Goal: Task Accomplishment & Management: Use online tool/utility

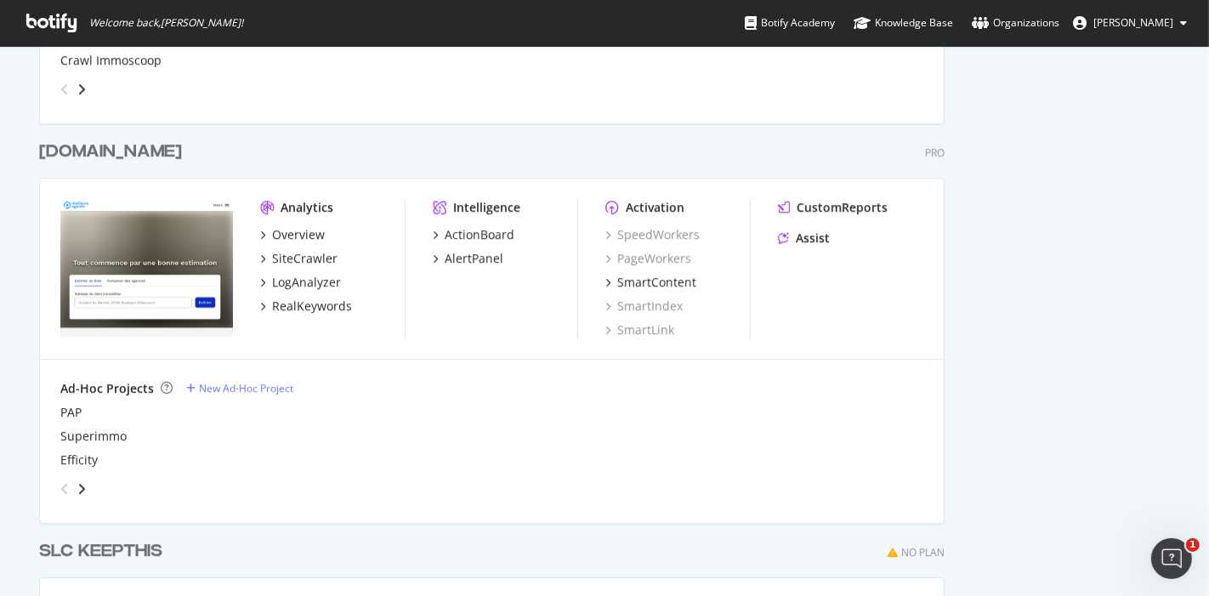
scroll to position [4086, 0]
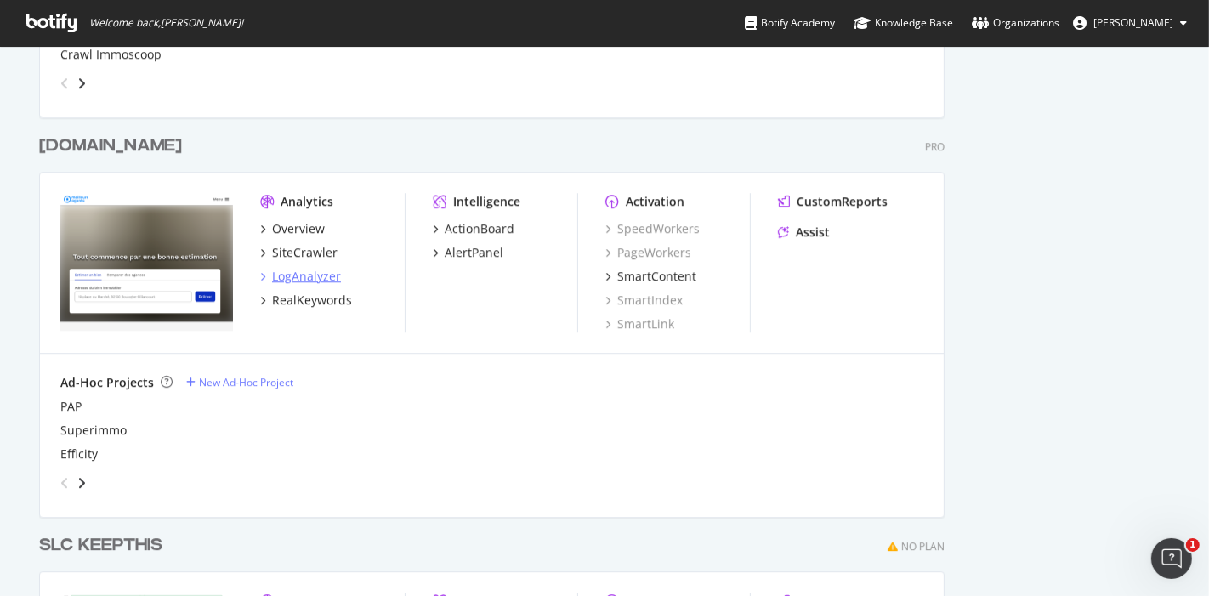
click at [300, 277] on div "LogAnalyzer" at bounding box center [306, 276] width 69 height 17
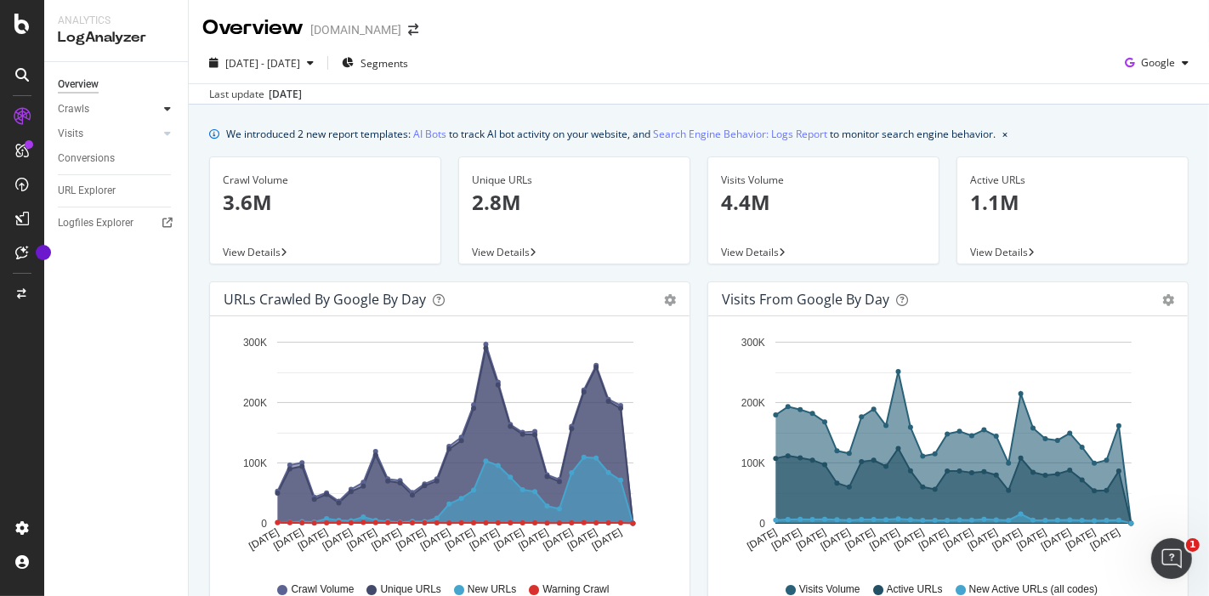
click at [167, 111] on icon at bounding box center [167, 109] width 7 height 10
click at [93, 204] on div "HTTP Codes" at bounding box center [94, 201] width 58 height 18
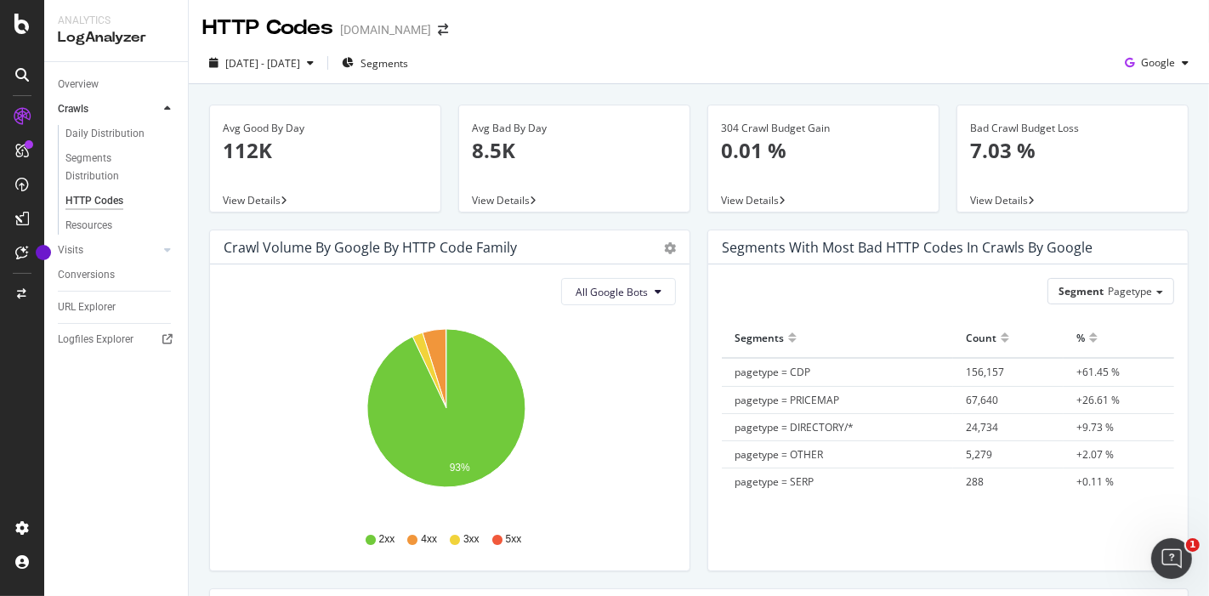
click at [660, 255] on div "Crawl Volume by google by HTTP Code Family Pie Table" at bounding box center [449, 247] width 479 height 34
click at [664, 246] on icon "gear" at bounding box center [670, 248] width 12 height 12
click at [592, 314] on span "Table" at bounding box center [620, 312] width 136 height 23
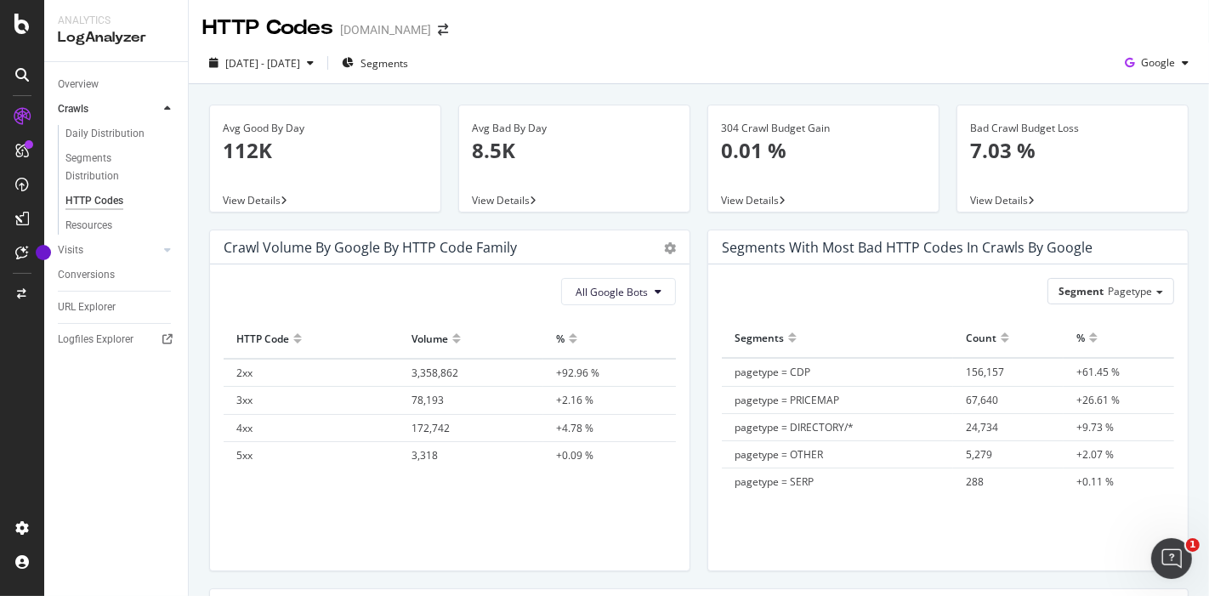
scroll to position [68, 0]
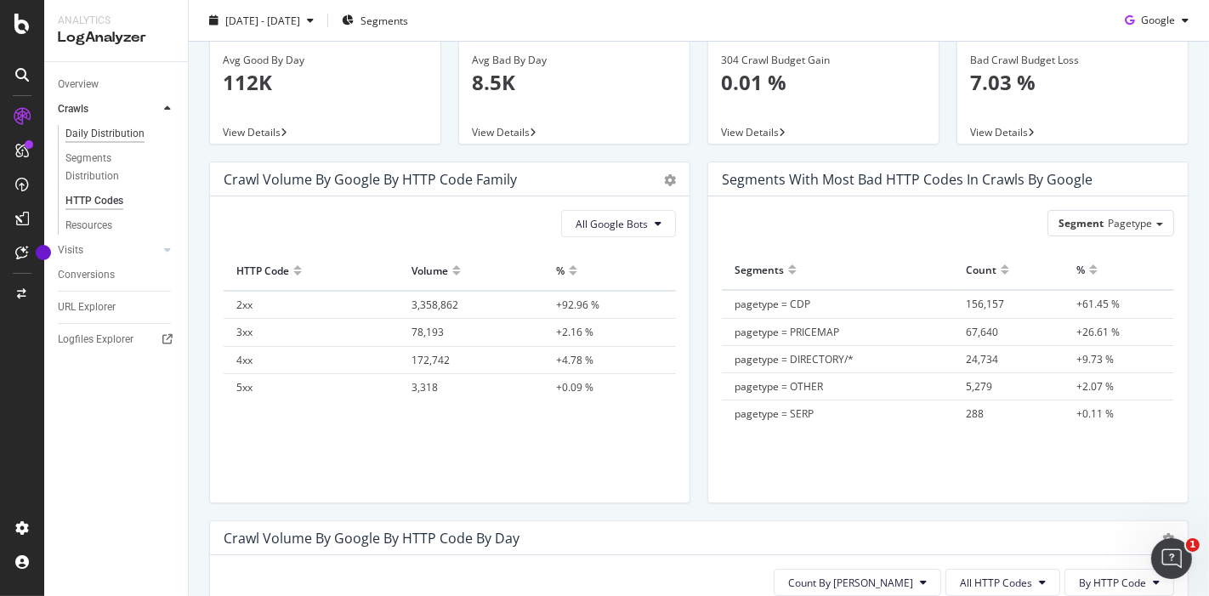
click at [126, 132] on div "Daily Distribution" at bounding box center [104, 134] width 79 height 18
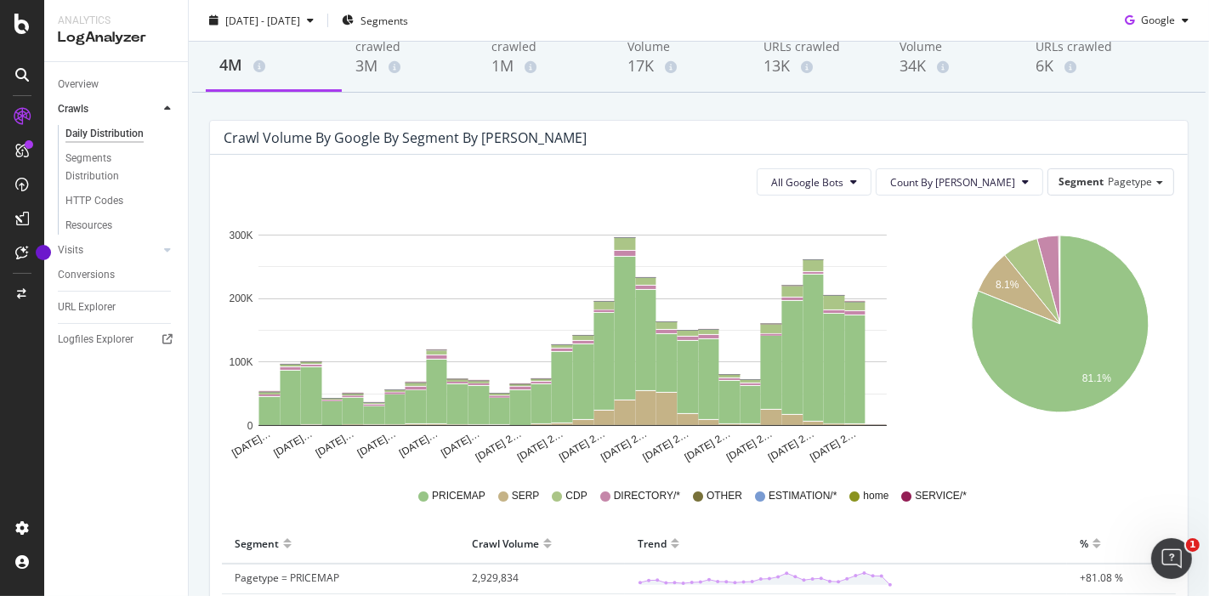
scroll to position [98, 0]
click at [22, 16] on icon at bounding box center [21, 24] width 15 height 20
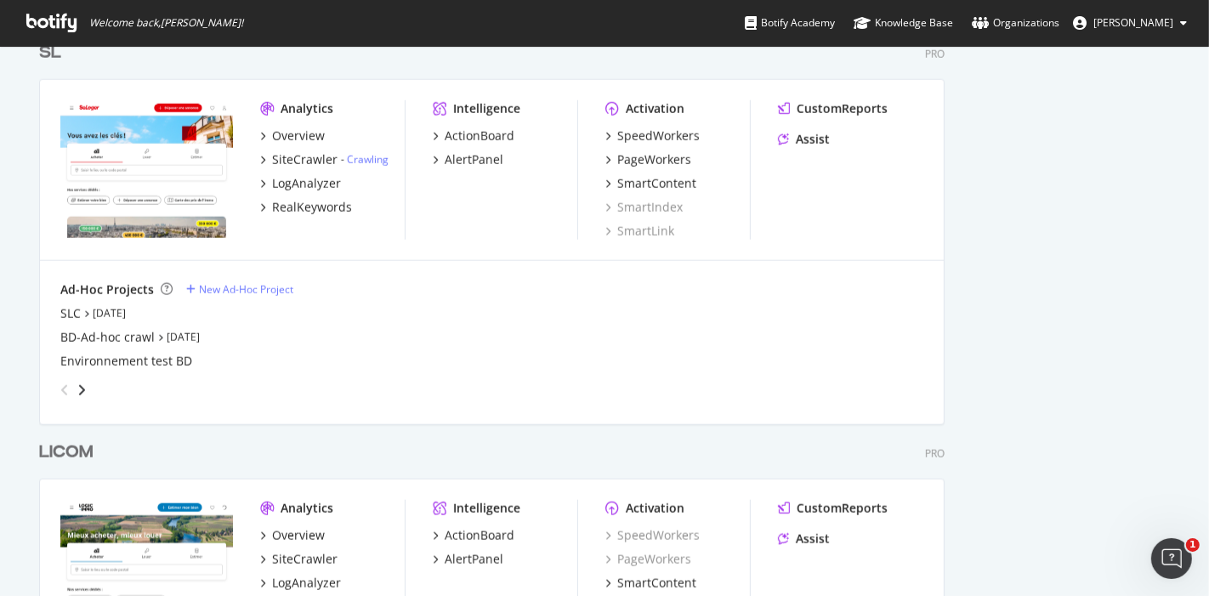
scroll to position [1404, 0]
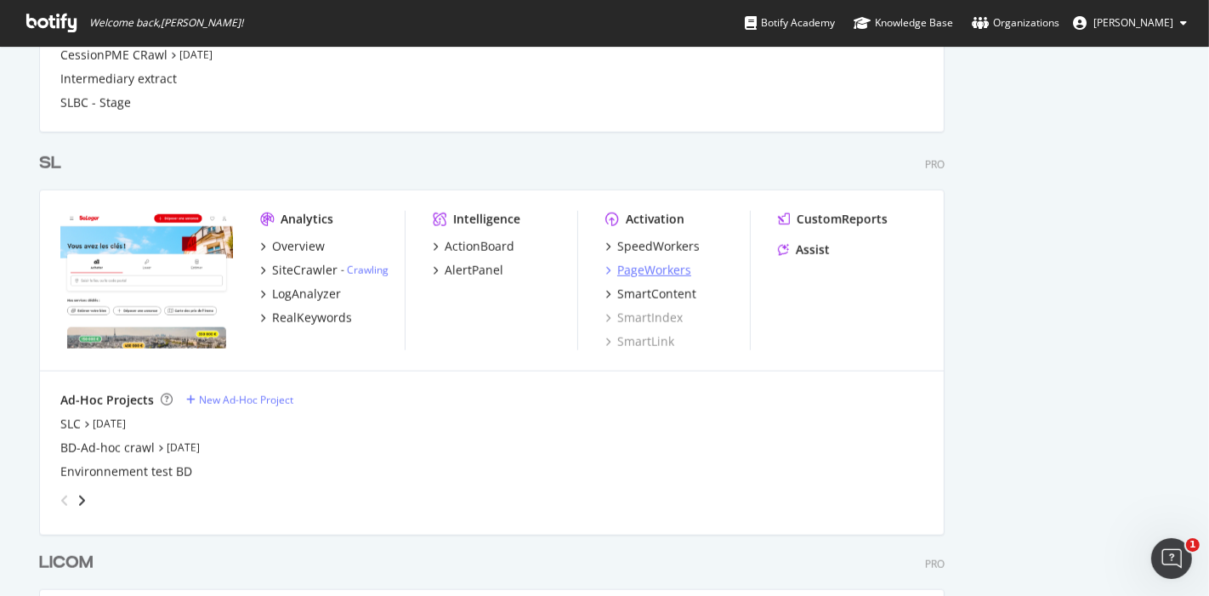
click at [639, 268] on div "PageWorkers" at bounding box center [654, 270] width 74 height 17
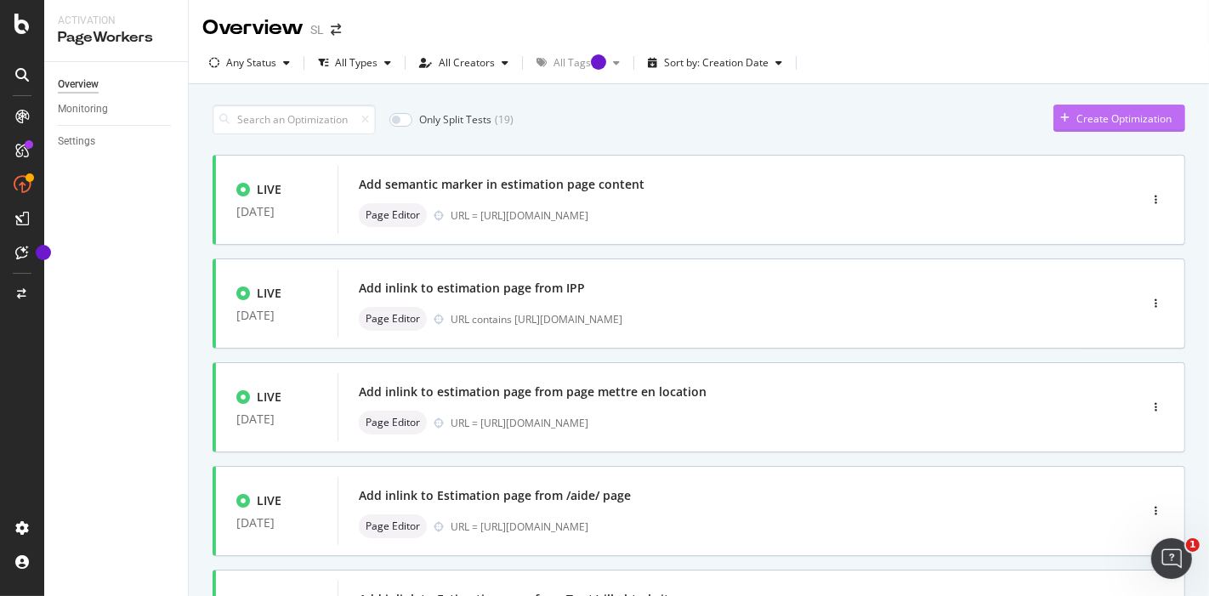
click at [1076, 118] on div "Create Optimization" at bounding box center [1123, 118] width 95 height 14
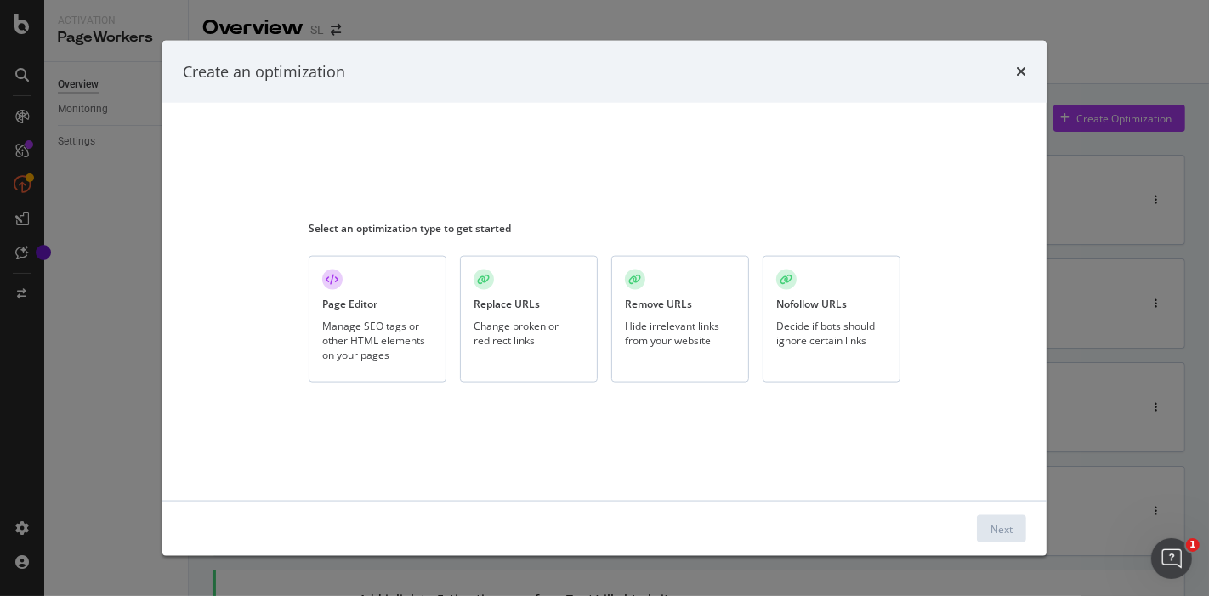
click at [382, 314] on div "Page Editor Manage SEO tags or other HTML elements on your pages" at bounding box center [378, 319] width 138 height 127
click at [1010, 525] on div "Next" at bounding box center [1001, 528] width 22 height 14
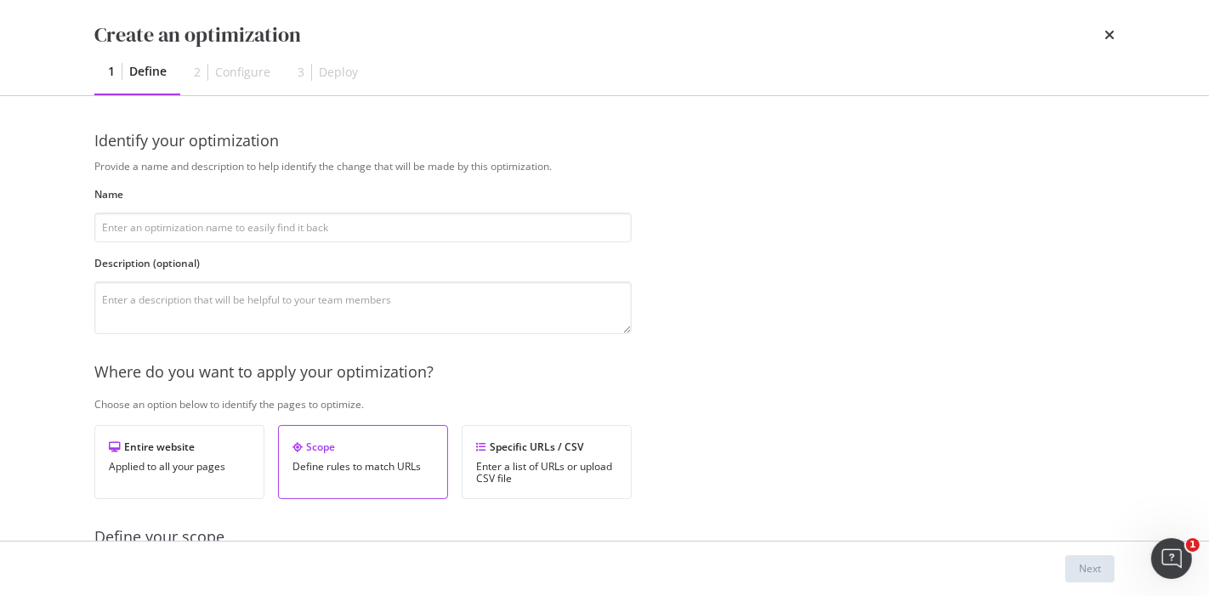
click at [1010, 526] on div "Define your scope" at bounding box center [646, 537] width 1104 height 22
click at [431, 238] on input "modal" at bounding box center [362, 227] width 537 height 30
type input "Add inlink to "Rendement locatif simulator""
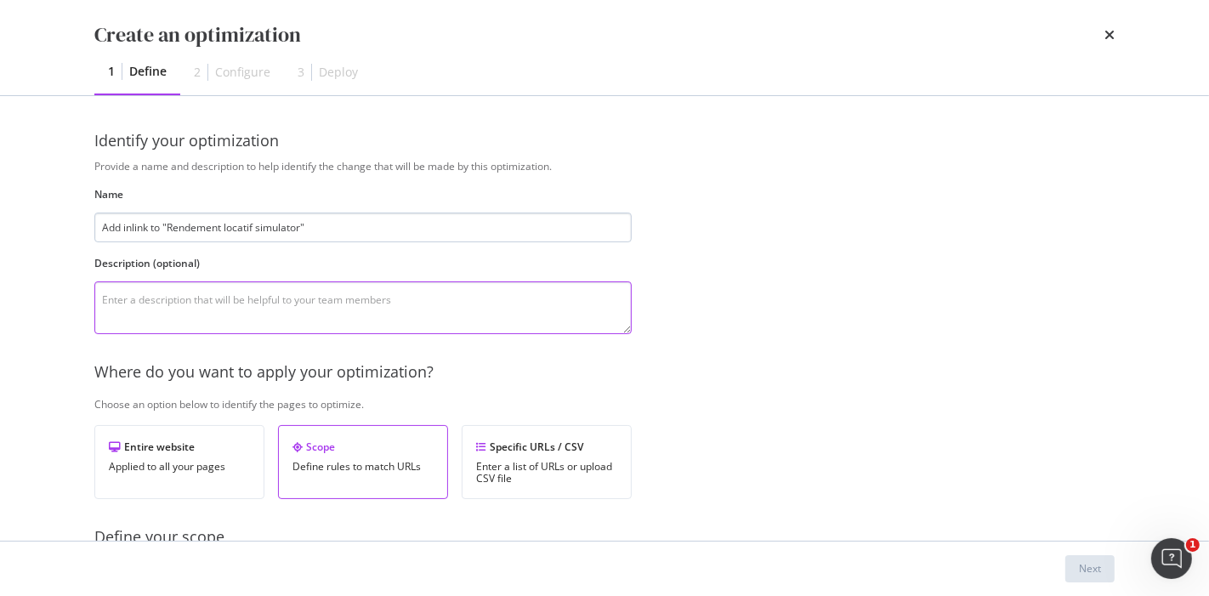
paste textarea "Add inlink to "Rendement locatif simulator""
paste textarea "[URL][DOMAIN_NAME]"
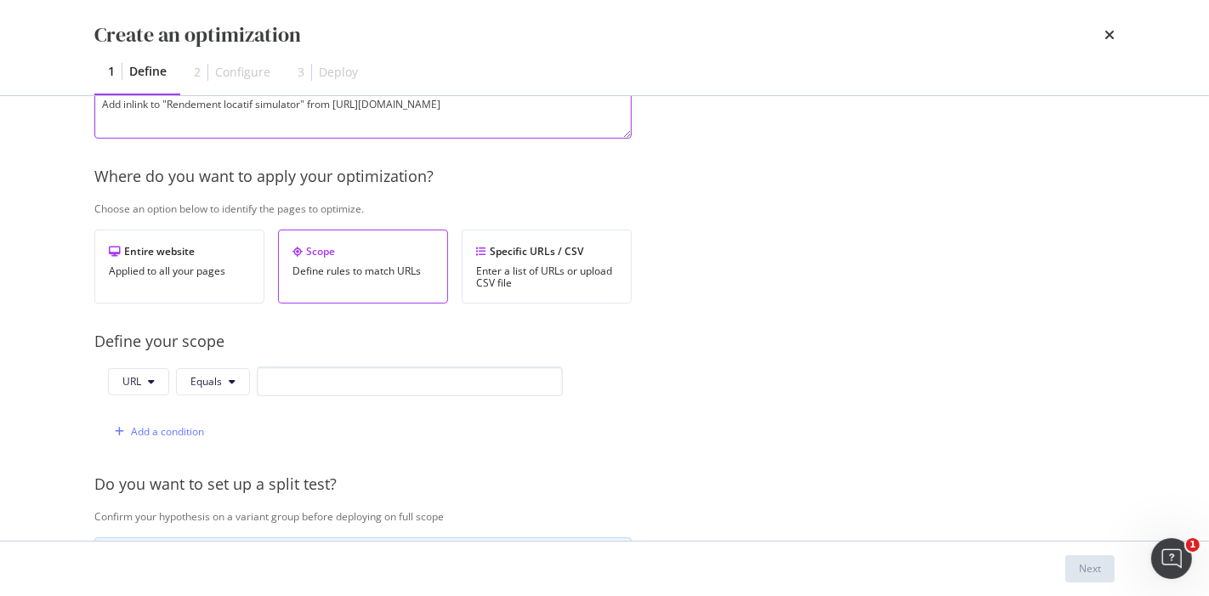
scroll to position [196, 0]
type textarea "Add inlink to "Rendement locatif simulator" from [URL][DOMAIN_NAME]"
click at [346, 380] on input "modal" at bounding box center [410, 380] width 306 height 30
paste input "[URL][DOMAIN_NAME]"
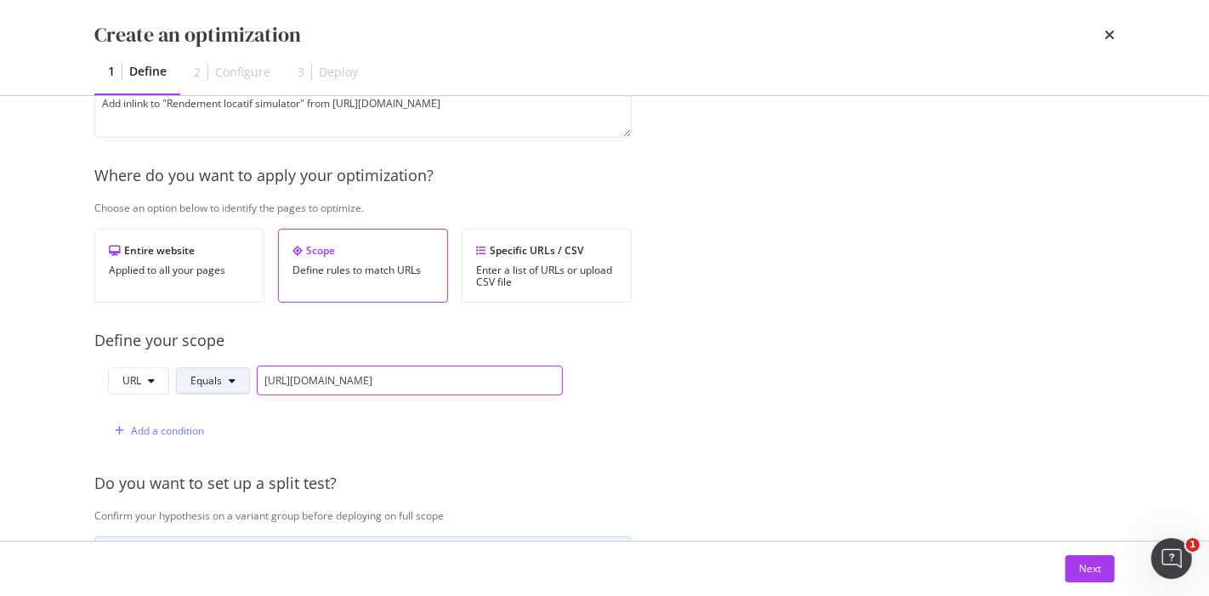
type input "[URL][DOMAIN_NAME]"
click at [225, 382] on button "Equals" at bounding box center [213, 380] width 74 height 27
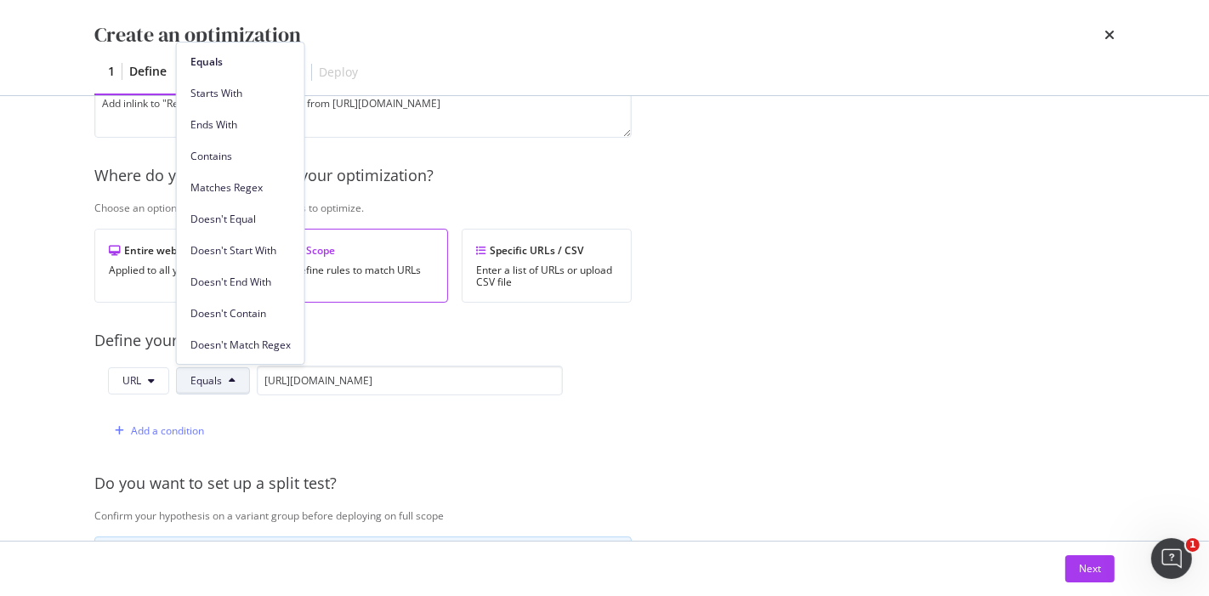
click at [224, 382] on button "Equals" at bounding box center [213, 380] width 74 height 27
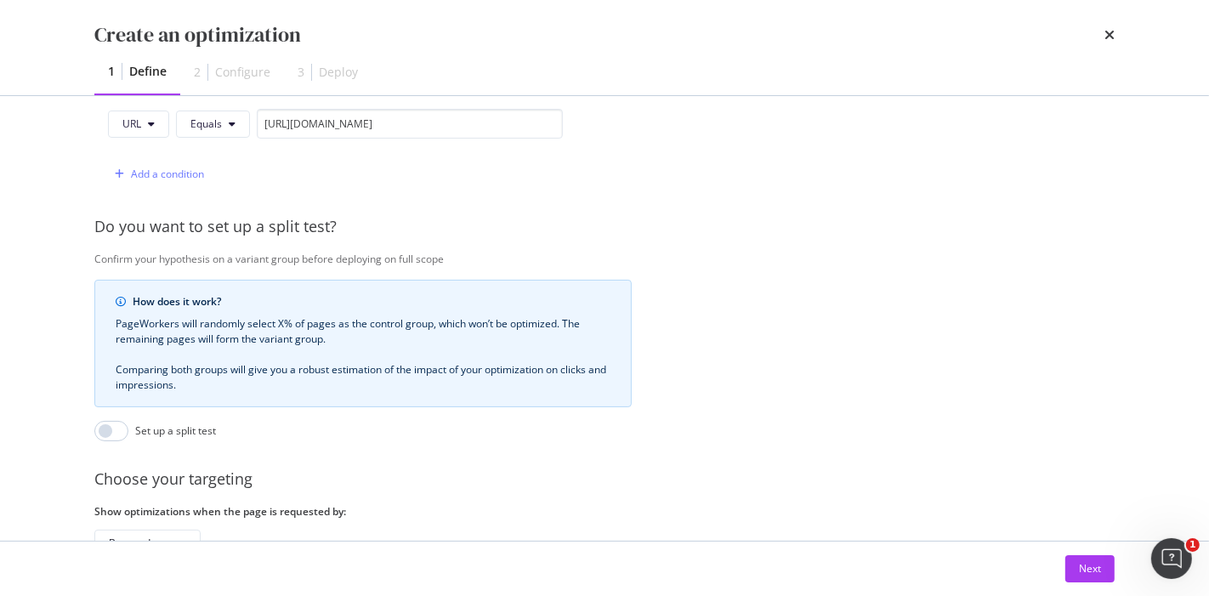
scroll to position [581, 0]
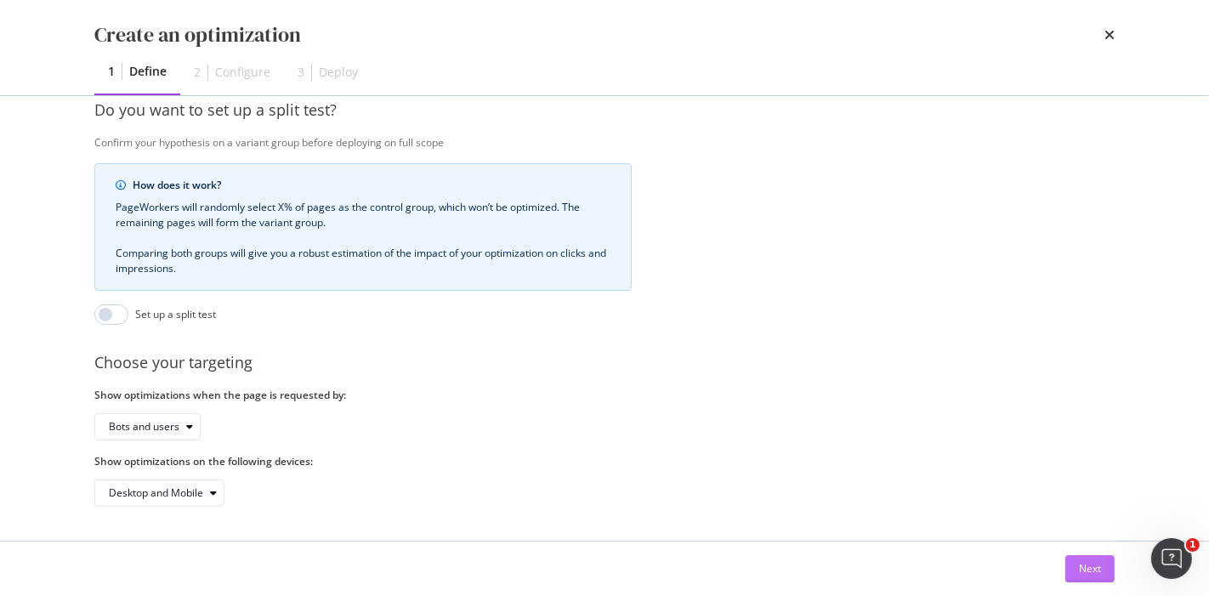
click at [1089, 571] on div "Next" at bounding box center [1090, 568] width 22 height 14
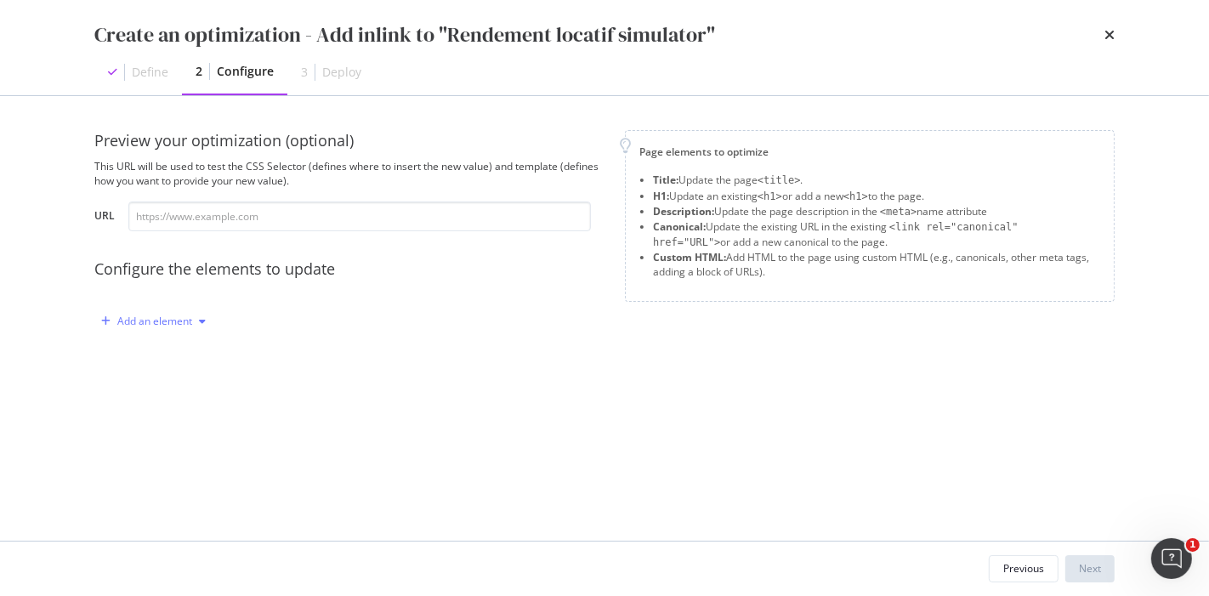
click at [150, 331] on div "Add an element" at bounding box center [153, 321] width 118 height 25
click at [145, 457] on div "Custom HTML" at bounding box center [162, 466] width 115 height 21
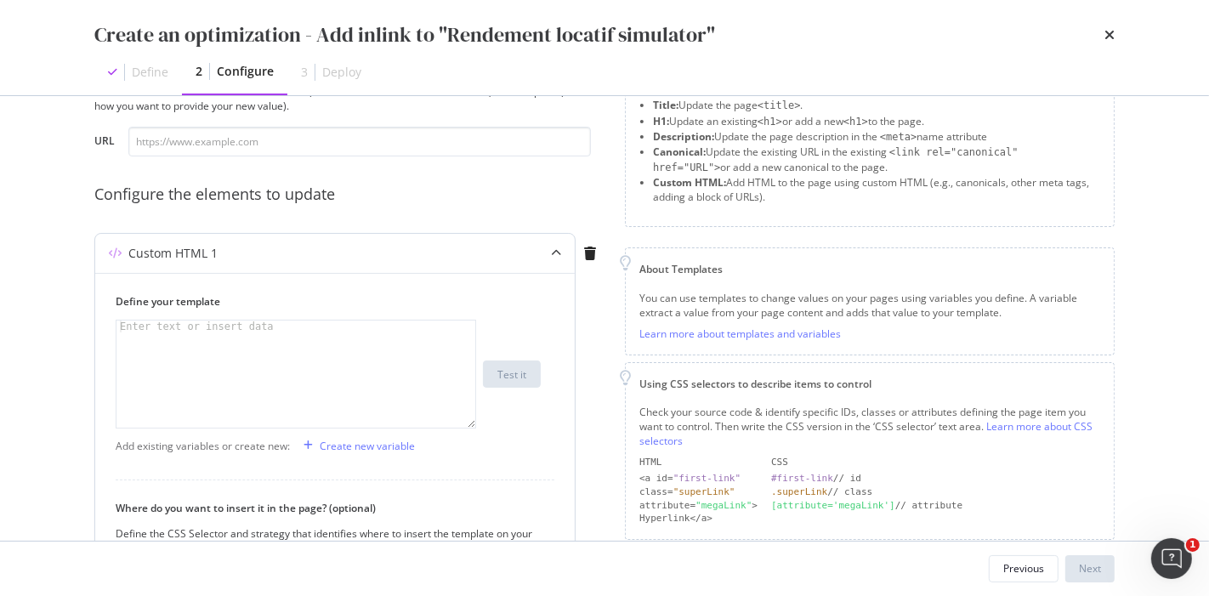
scroll to position [333, 0]
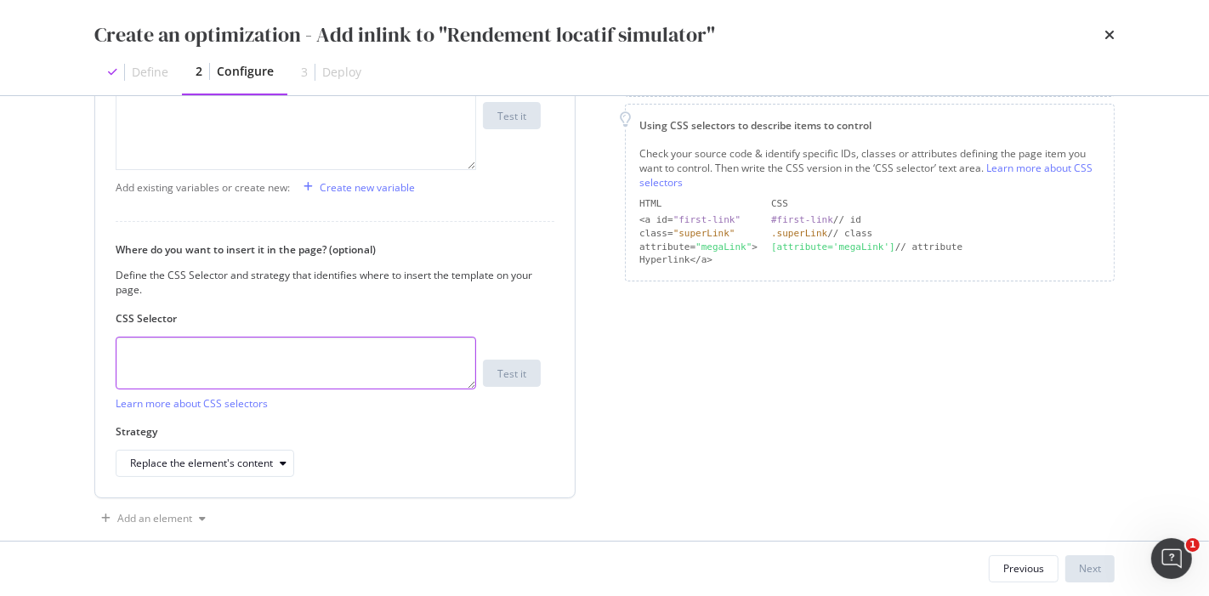
click at [292, 369] on textarea "modal" at bounding box center [296, 363] width 360 height 53
paste textarea "#root > main > section:nth-child(1) > div:nth-child(2)"
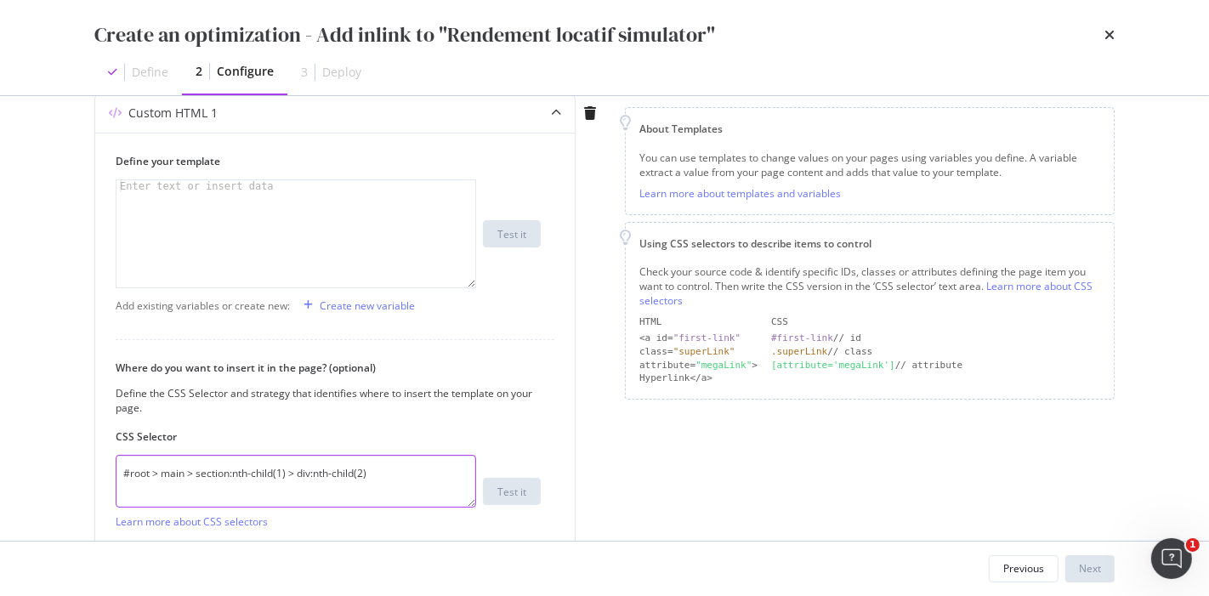
scroll to position [214, 0]
type textarea "#root > main > section:nth-child(1) > div:nth-child(2)"
click at [364, 234] on div "modal" at bounding box center [296, 247] width 360 height 132
paste textarea "Cursor at row 1"
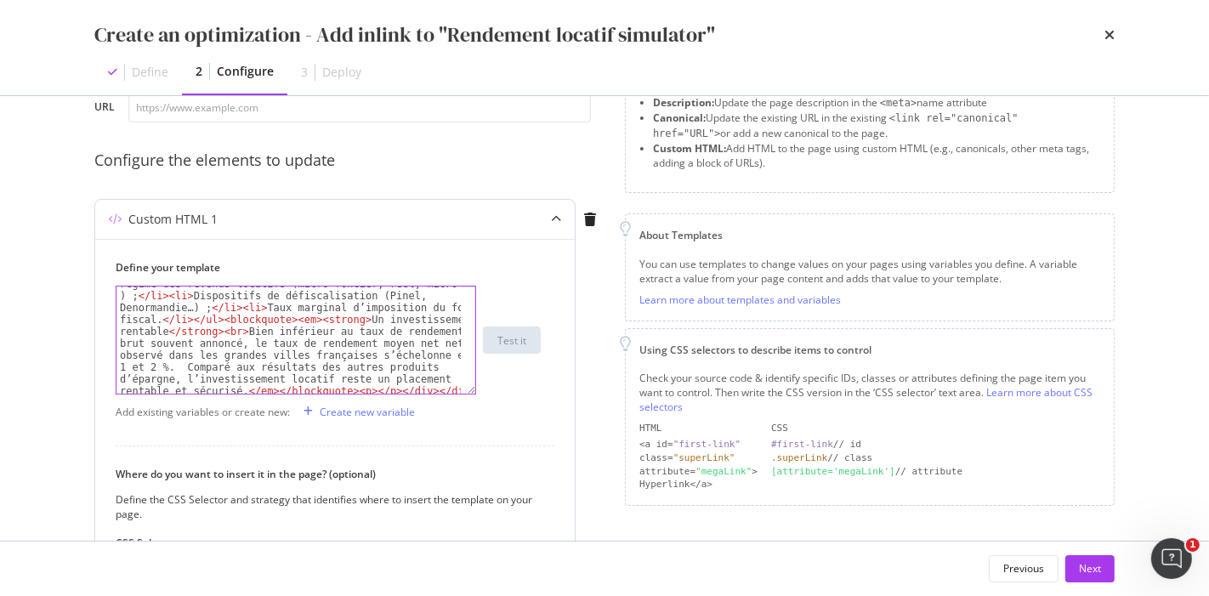
scroll to position [1415, 0]
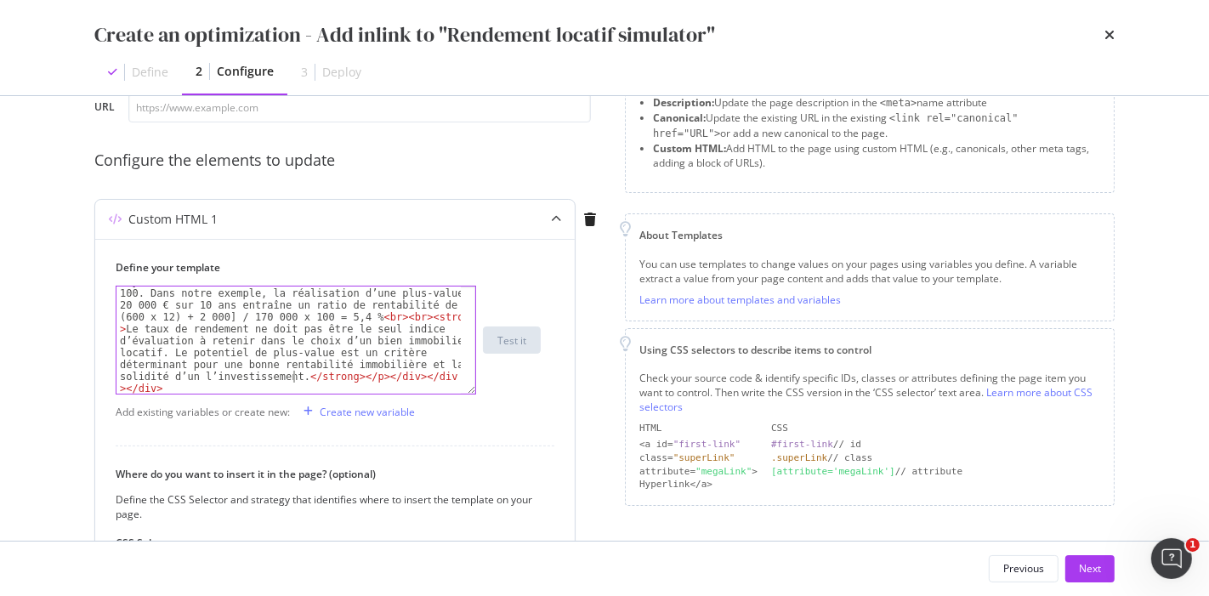
click at [292, 374] on div "< div class = "sc-jnlKLf hmXmrL" > < a href = "/mettre-en-location /cherche-loc…" at bounding box center [289, 448] width 346 height 3154
type textarea "Découvrz"
type textarea "ez notre nouveau"
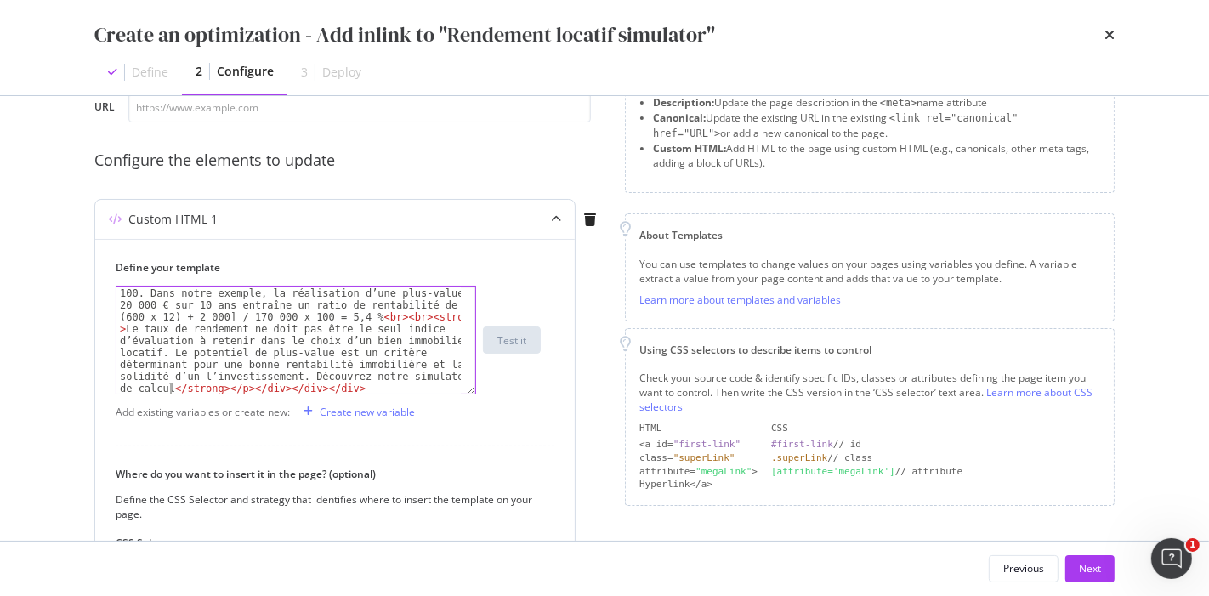
scroll to position [0, 8]
type textarea "simulateur de calcul de rentabilité locari"
type textarea "tive."
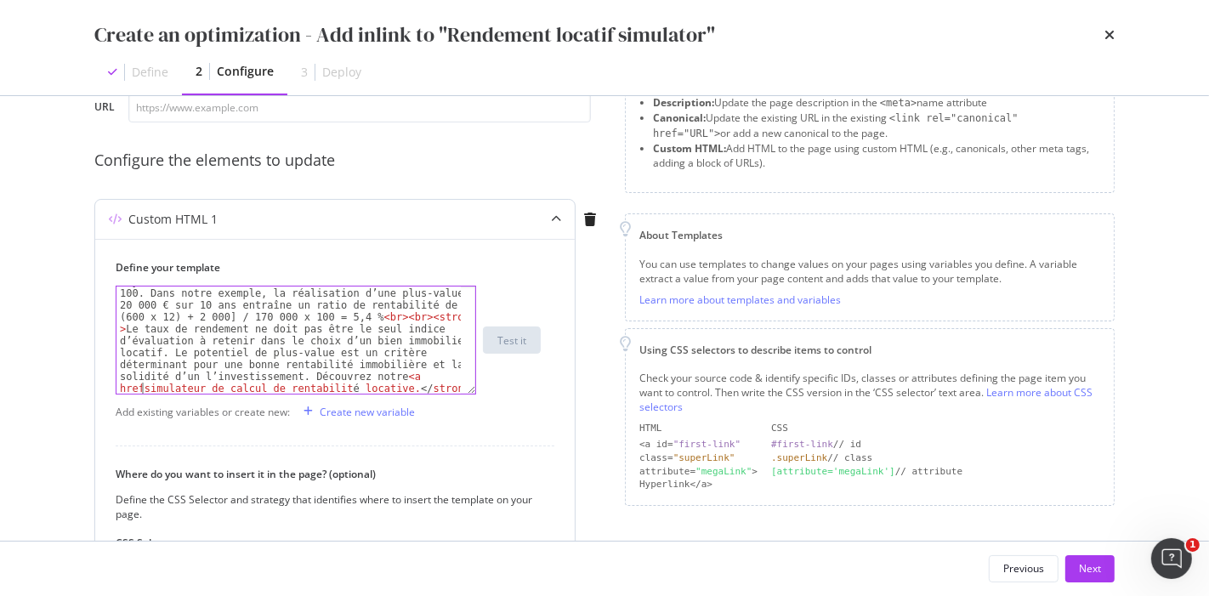
type textarea "<a href"
type textarea "=""
paste textarea "Cursor at row 1"
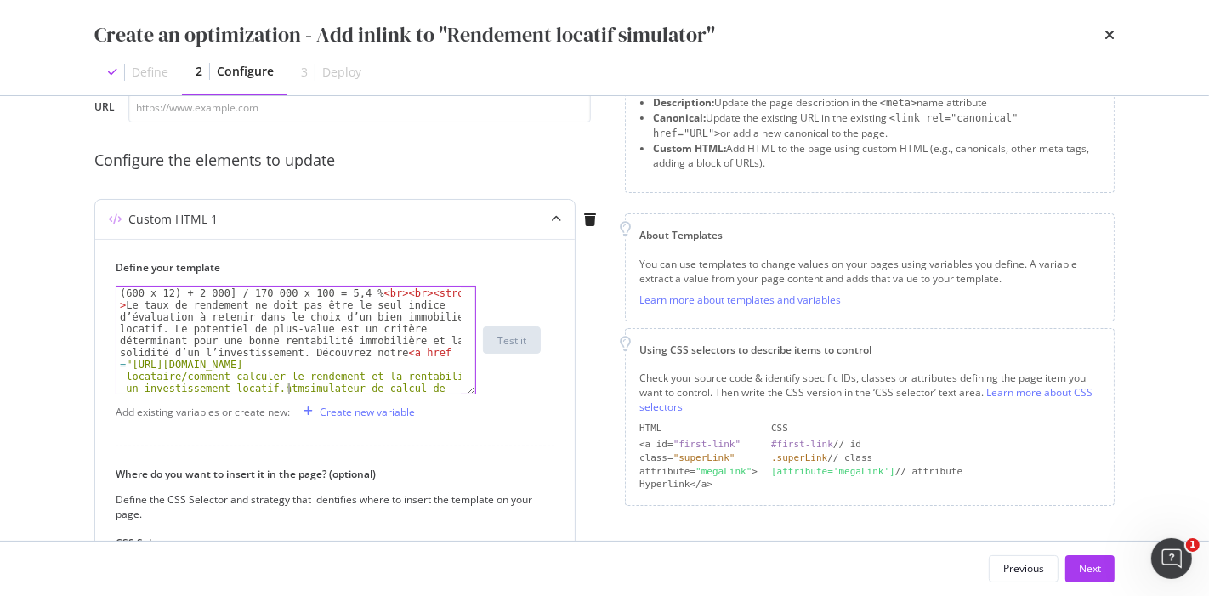
scroll to position [1427, 0]
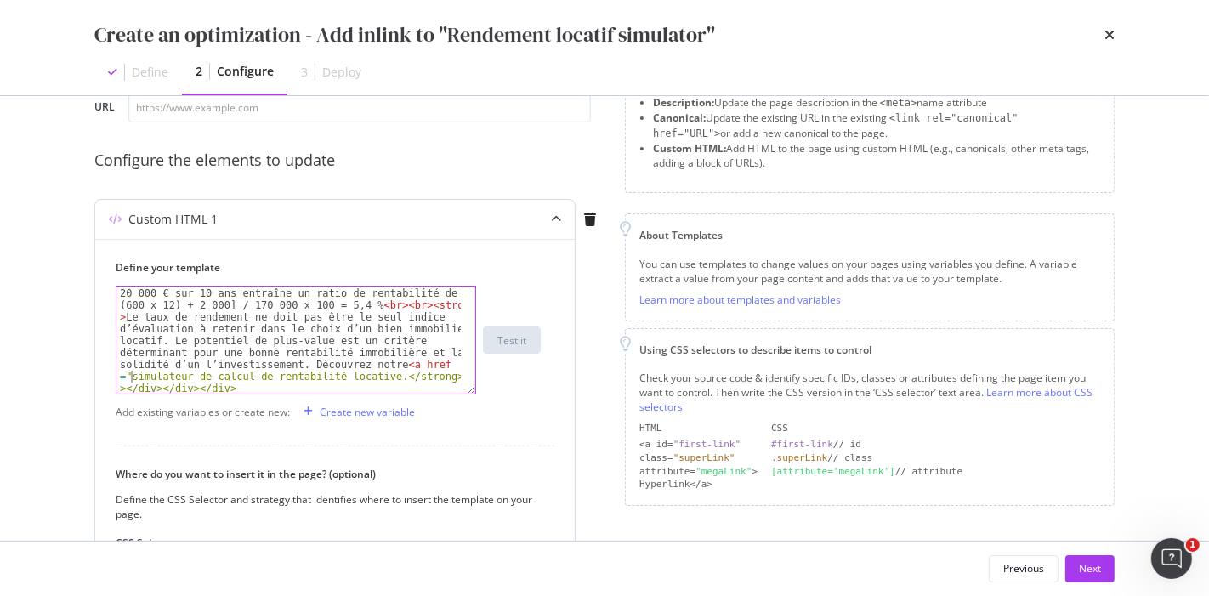
paste textarea """
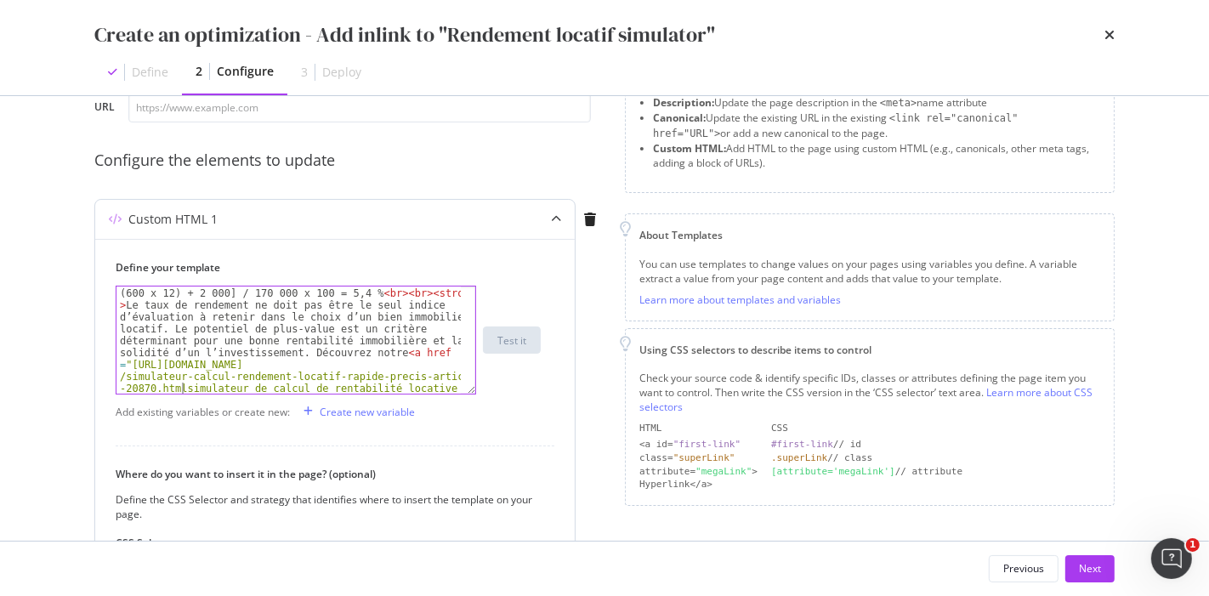
scroll to position [0, 0]
type textarea ""<"
type textarea ">"
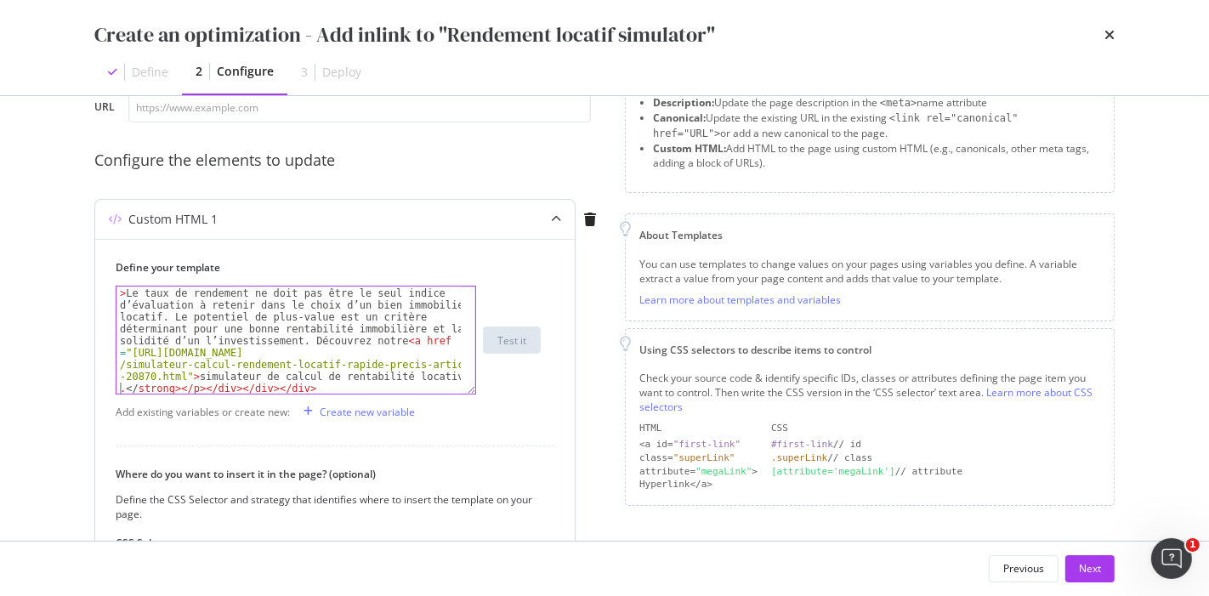
type textarea "</a>"
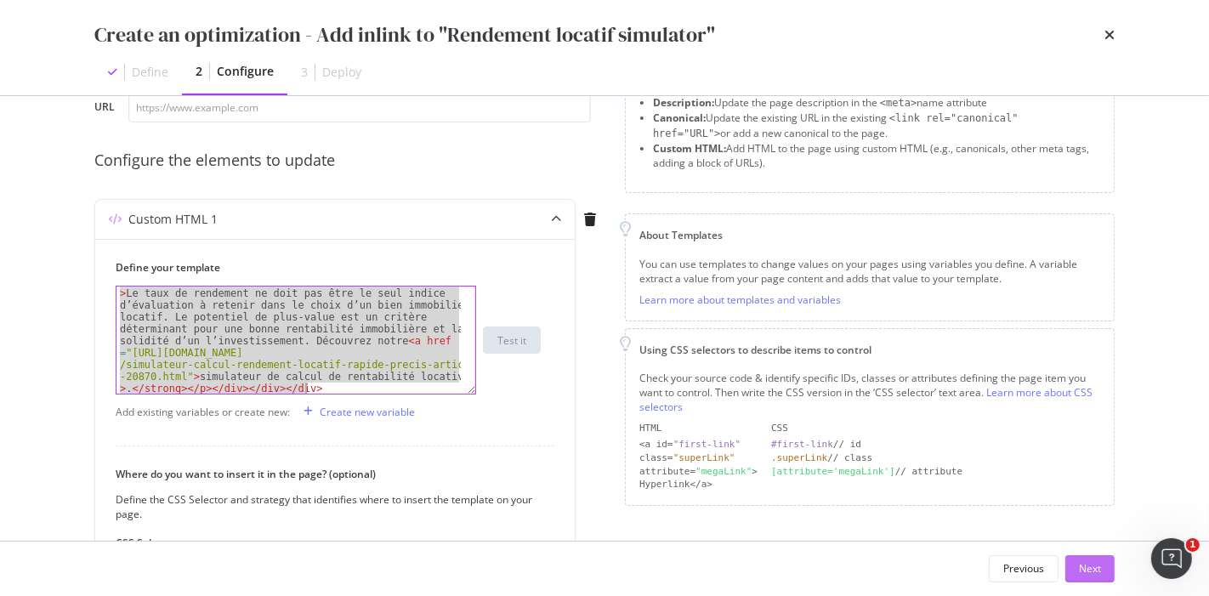
click at [1085, 562] on div "Next" at bounding box center [1090, 568] width 22 height 14
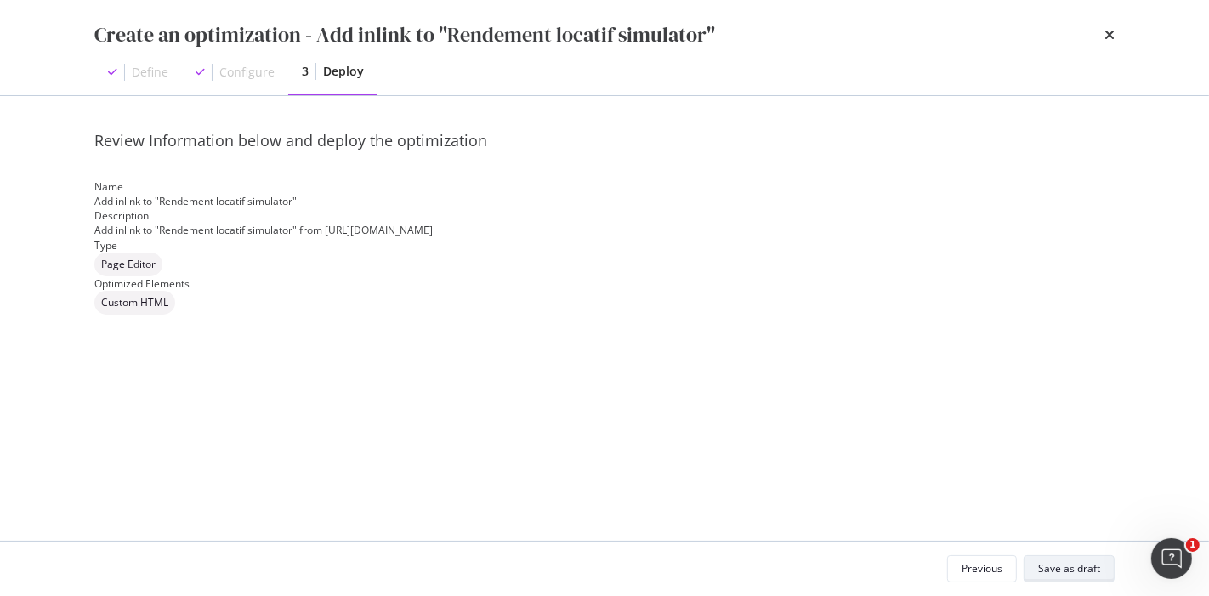
click at [1056, 564] on div "Save as draft" at bounding box center [1069, 568] width 62 height 14
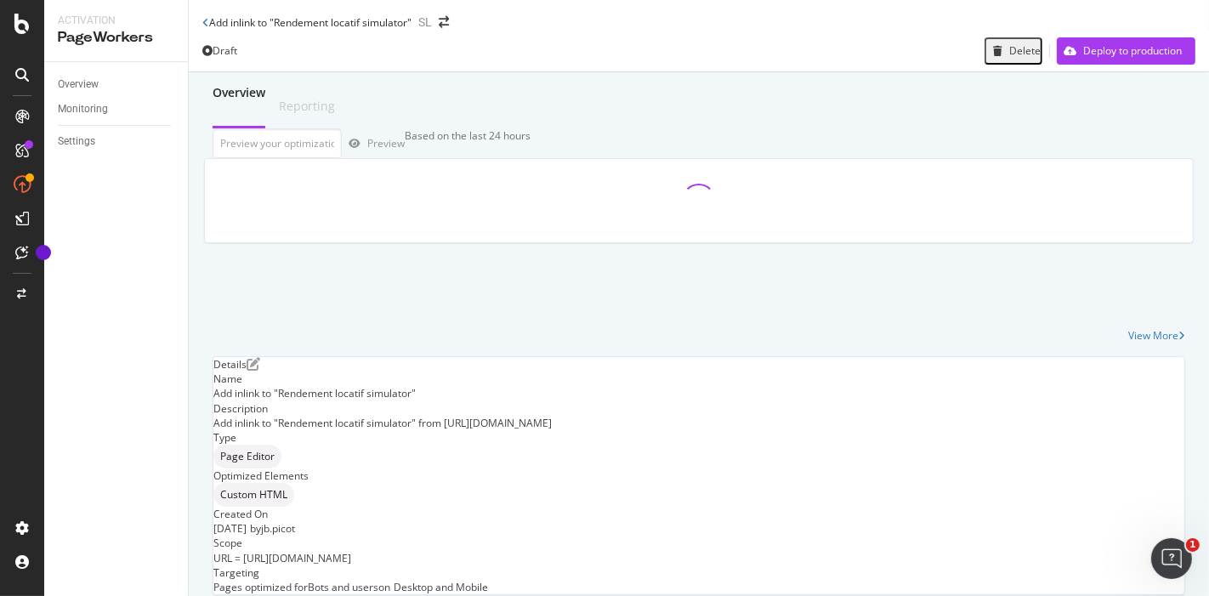
click at [8, 595] on icon "close toast" at bounding box center [4, 603] width 8 height 15
click at [1083, 58] on div "Deploy to production" at bounding box center [1132, 50] width 99 height 14
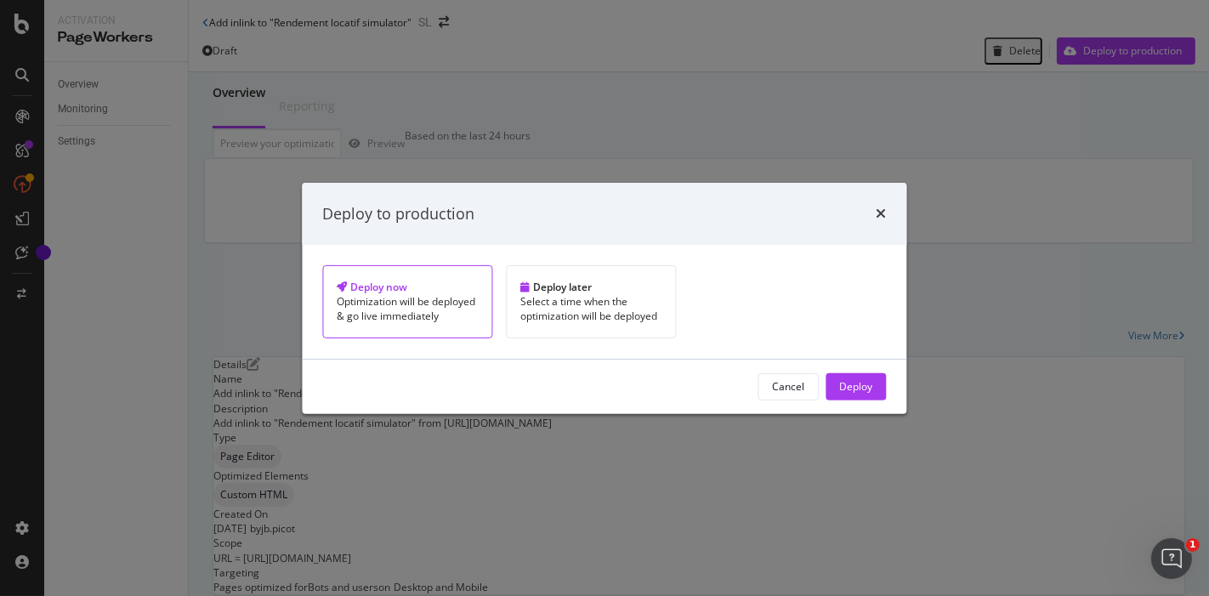
click at [757, 377] on div "Cancel Deploy" at bounding box center [605, 387] width 604 height 54
click at [840, 387] on div "Deploy" at bounding box center [856, 386] width 33 height 14
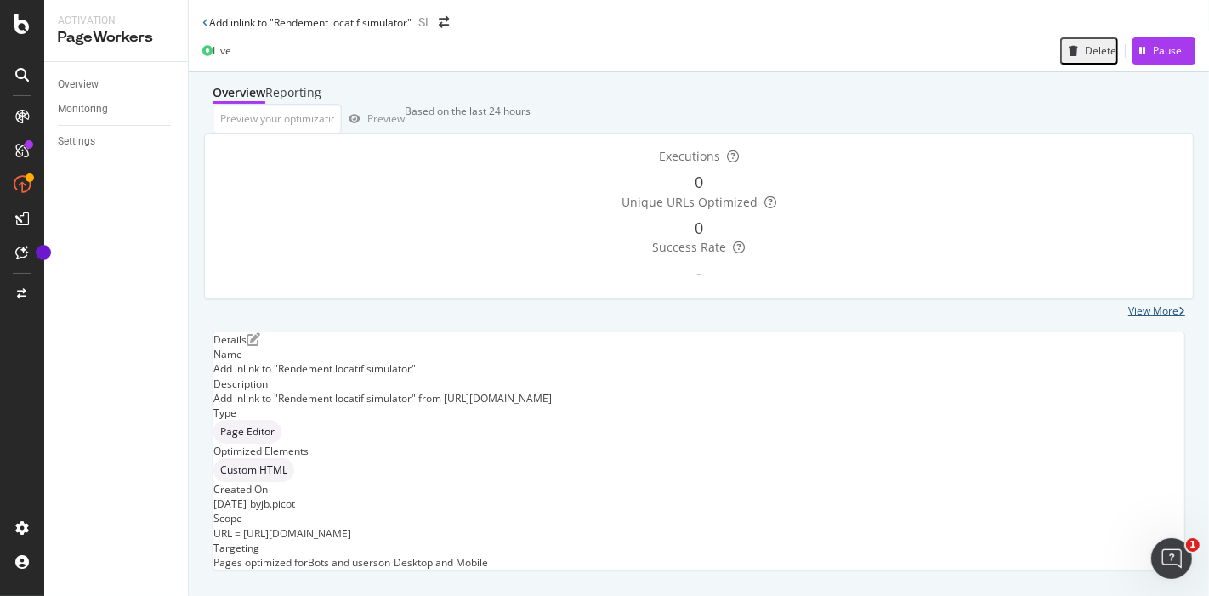
click at [1128, 318] on div "View More" at bounding box center [1153, 310] width 50 height 14
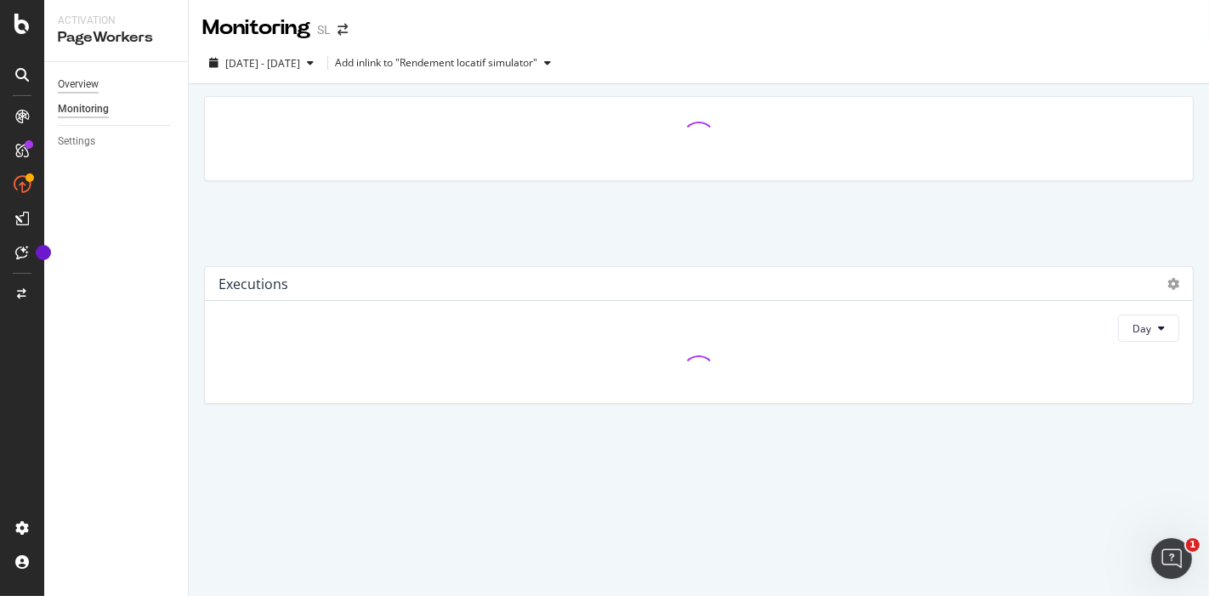
click at [79, 87] on div "Overview" at bounding box center [78, 85] width 41 height 18
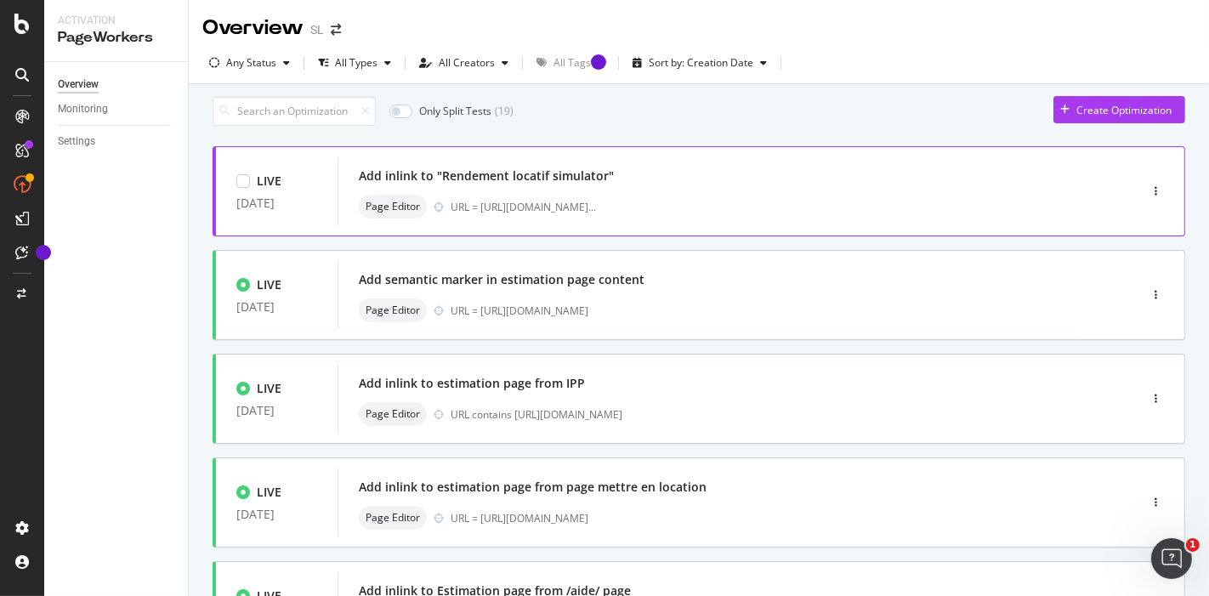
click at [535, 198] on div "Add inlink to "Rendement locatif simulator" Page Editor URL = [URL][DOMAIN_NAME…" at bounding box center [712, 191] width 707 height 54
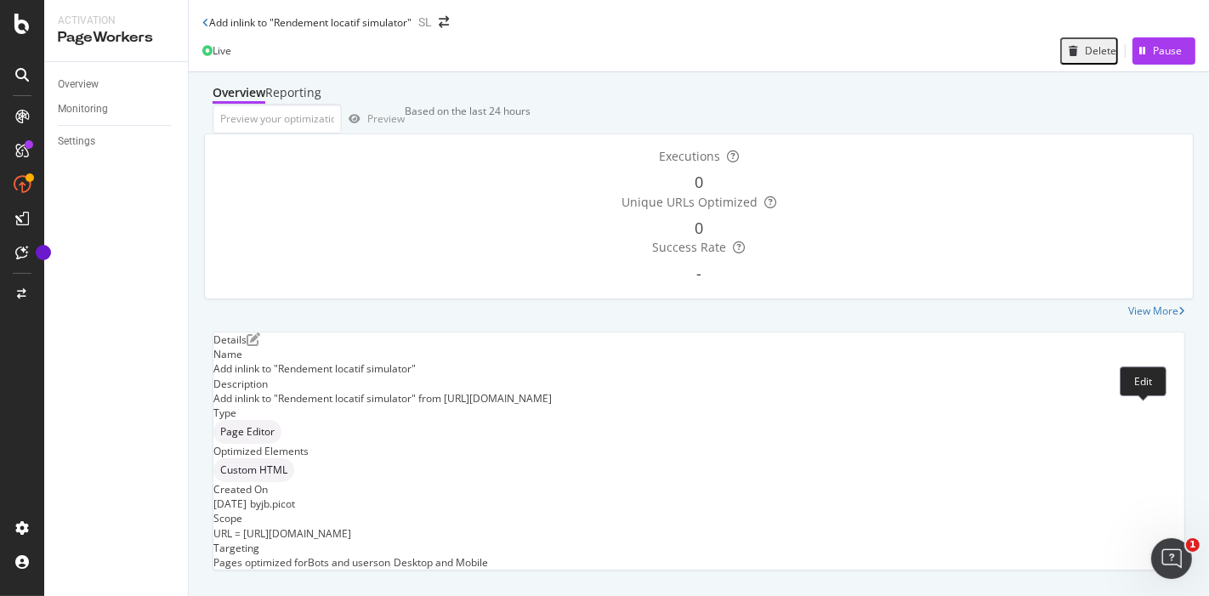
click at [260, 346] on icon "pen-to-square" at bounding box center [253, 339] width 14 height 14
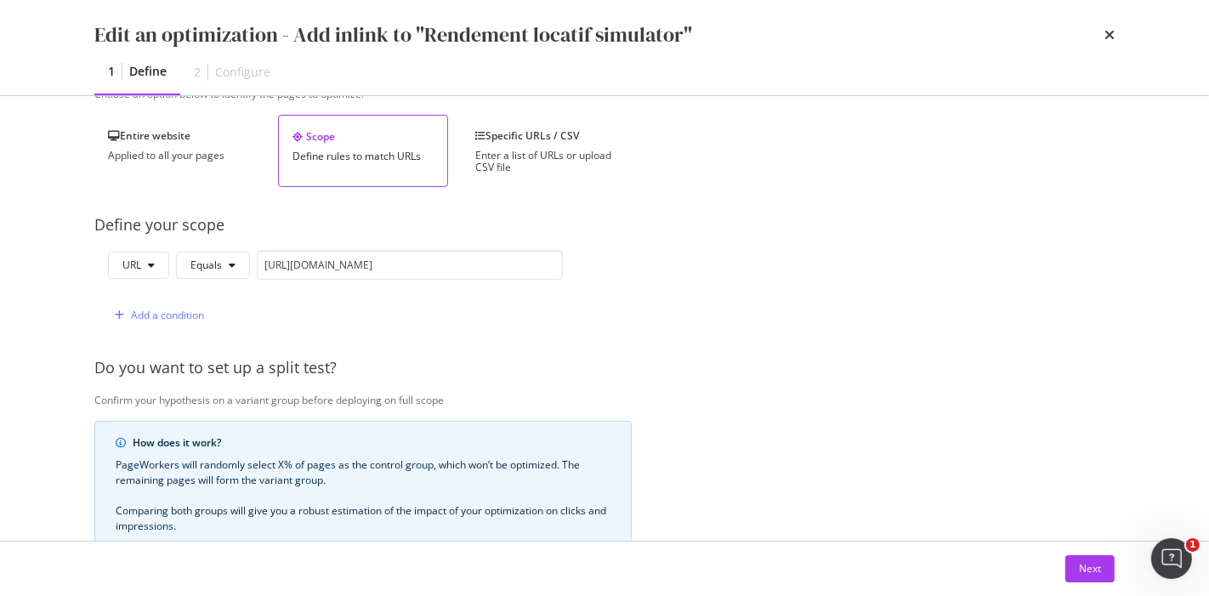
scroll to position [407, 0]
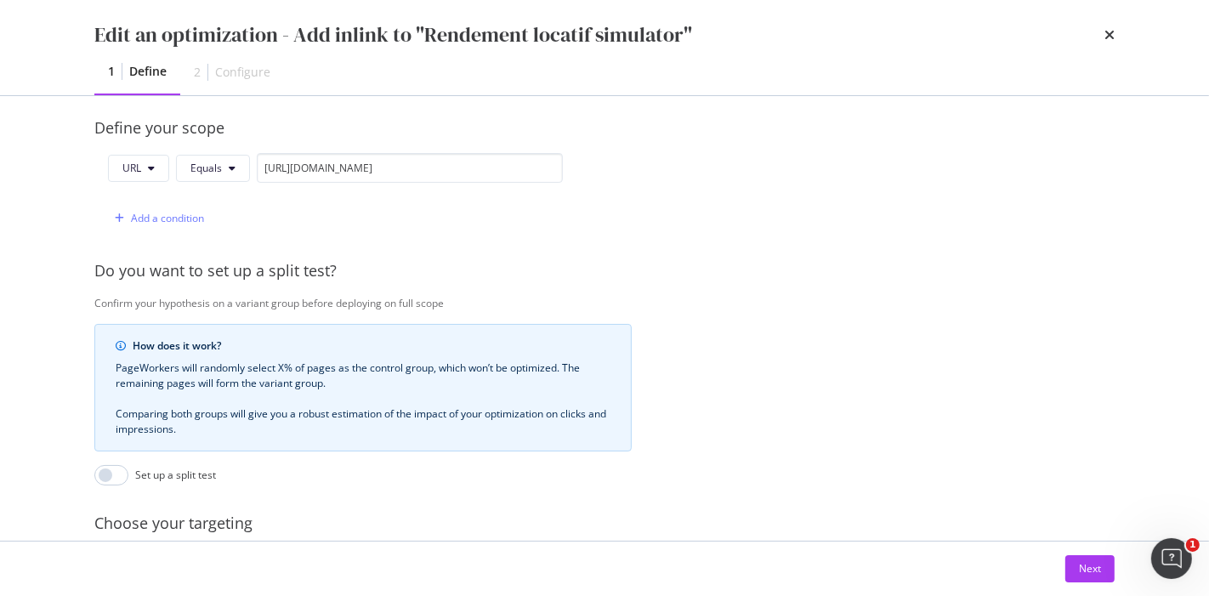
click at [1090, 588] on div "Next" at bounding box center [604, 568] width 1088 height 54
click at [1092, 564] on div "Next" at bounding box center [1090, 568] width 22 height 14
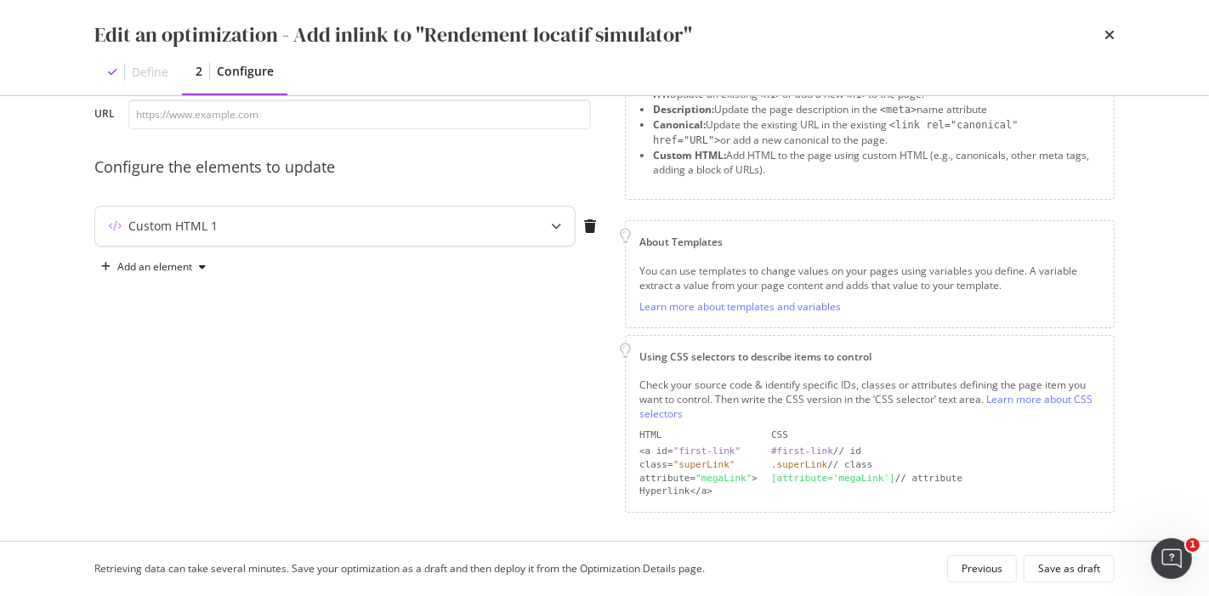
click at [360, 226] on div "Custom HTML 1" at bounding box center [301, 226] width 412 height 17
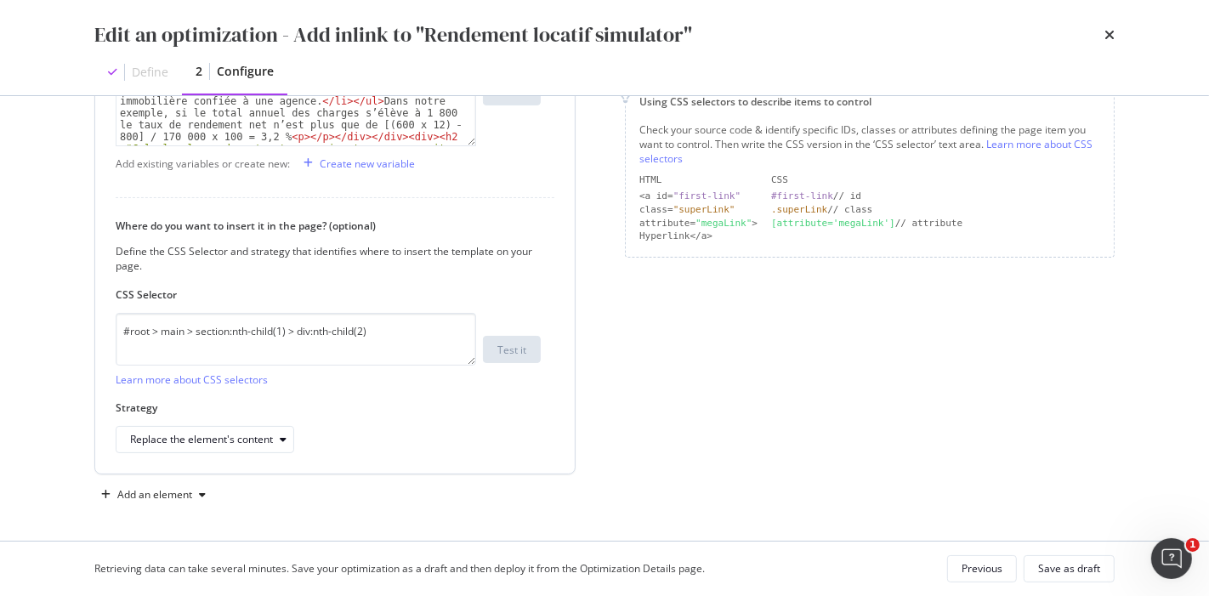
scroll to position [357, 0]
click at [248, 429] on div "Replace the element's content" at bounding box center [211, 440] width 163 height 24
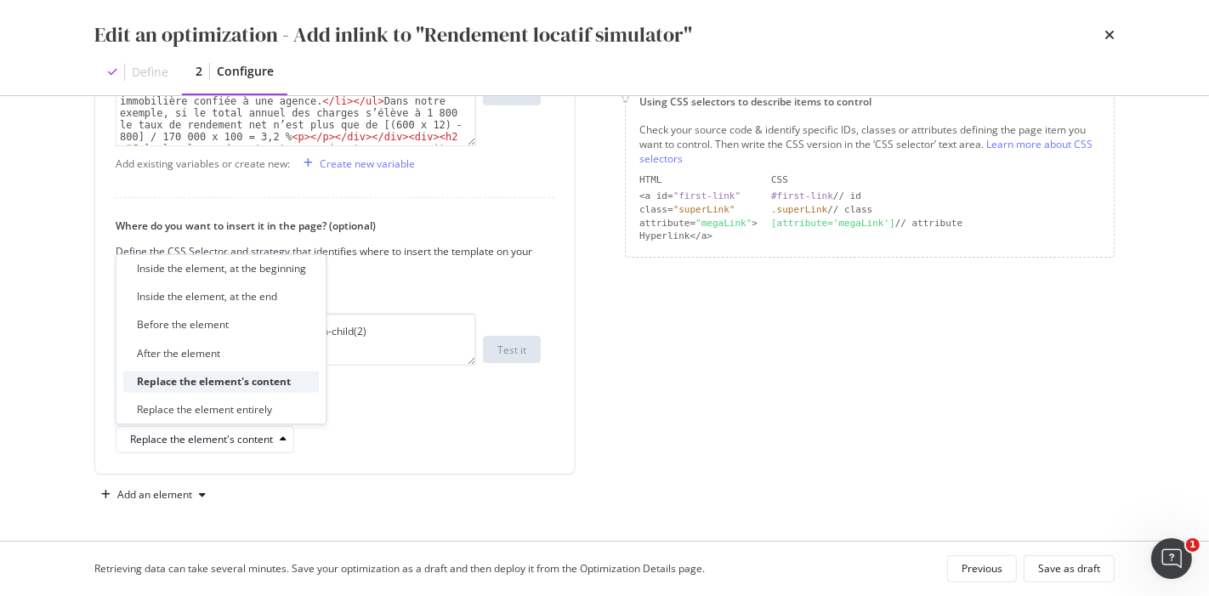
click at [259, 383] on div "Replace the element's content" at bounding box center [214, 381] width 154 height 14
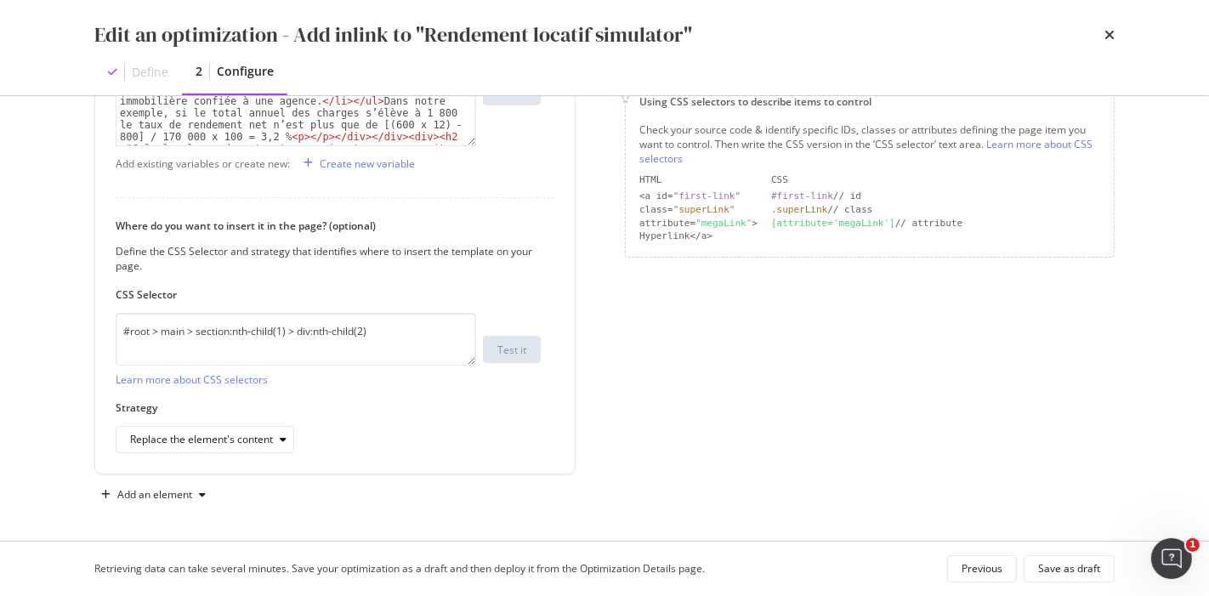
click at [970, 404] on div "Page elements to optimize Title: Update the page <title> . H1: Update an existi…" at bounding box center [870, 140] width 490 height 735
click at [194, 423] on div "Strategy Replace the element's content" at bounding box center [328, 426] width 425 height 53
click at [207, 439] on div "Replace the element's content" at bounding box center [201, 439] width 143 height 10
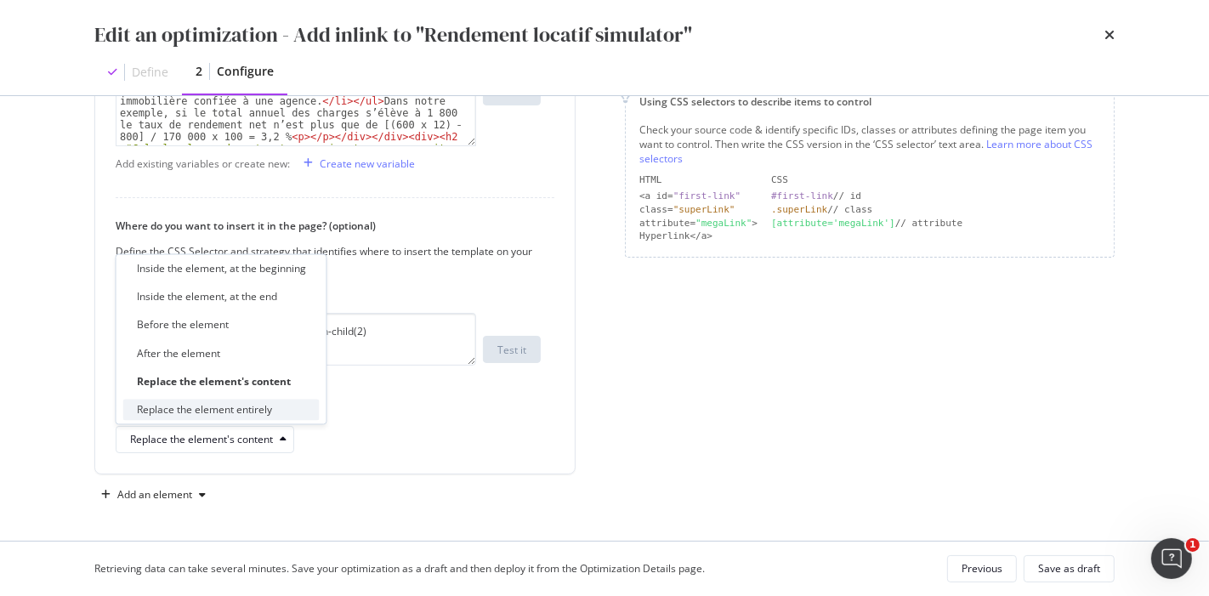
click at [218, 404] on div "Replace the element entirely" at bounding box center [204, 409] width 135 height 14
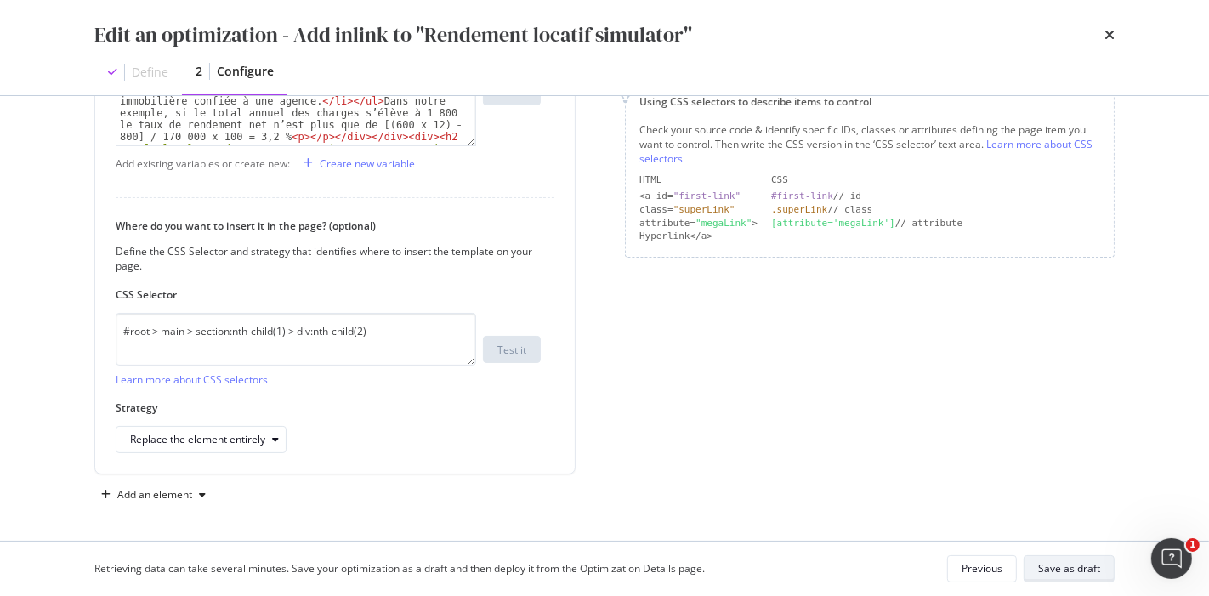
click at [1066, 577] on div "Save as draft" at bounding box center [1069, 569] width 62 height 24
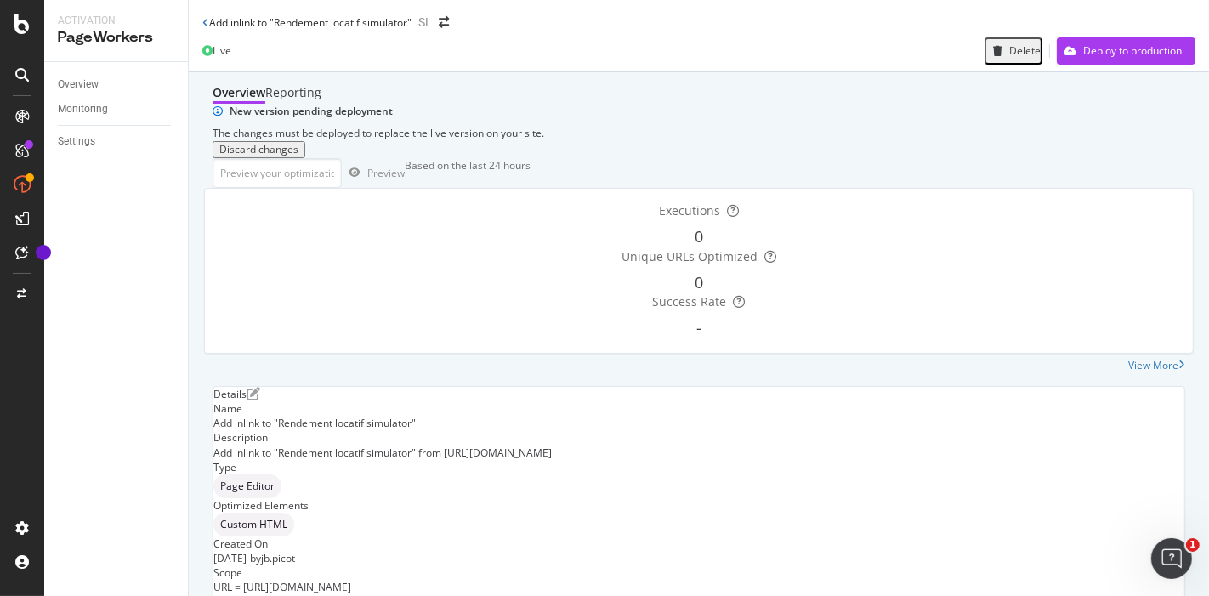
click at [8, 595] on icon "close toast" at bounding box center [4, 603] width 8 height 15
click at [1083, 58] on div "Deploy to production" at bounding box center [1132, 50] width 99 height 14
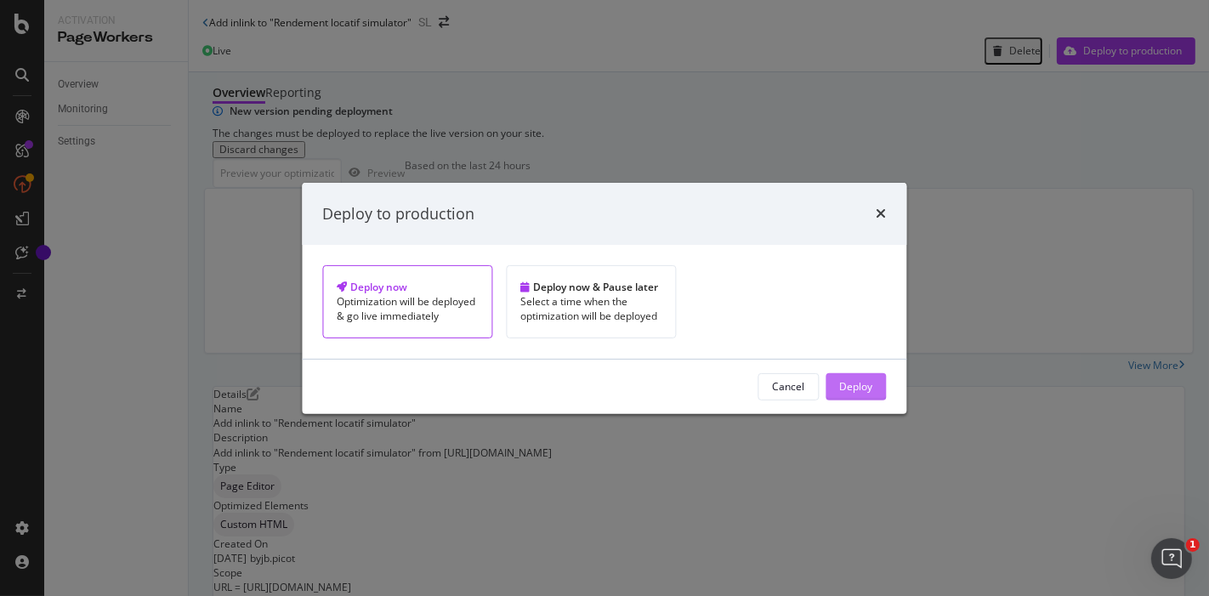
click at [840, 394] on div "Deploy" at bounding box center [856, 386] width 33 height 14
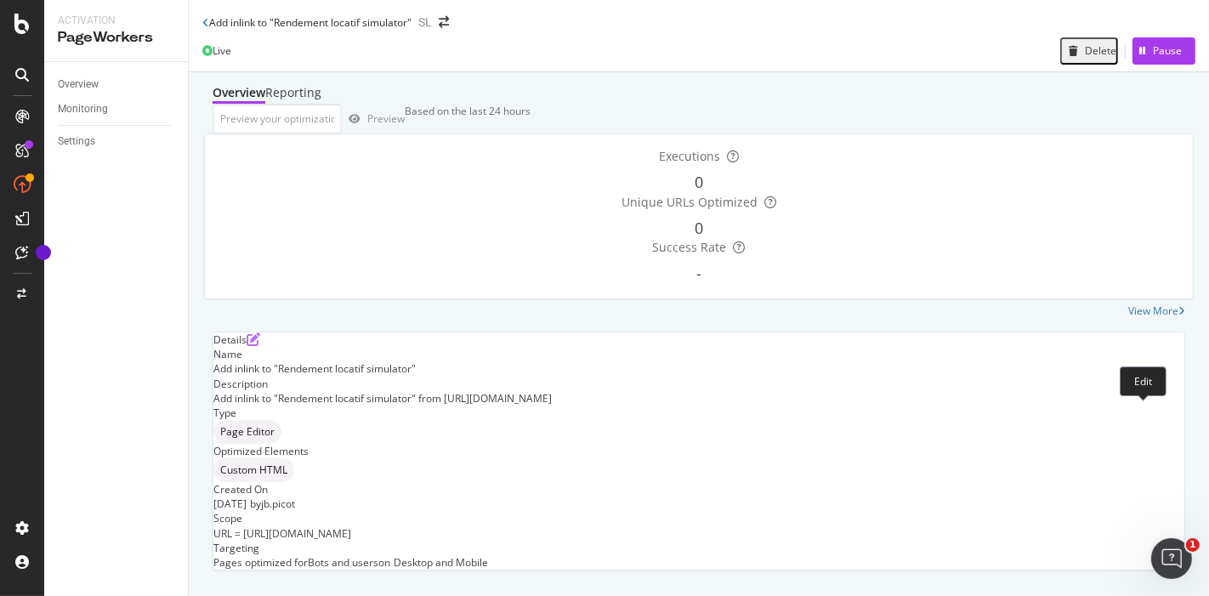
click at [260, 346] on icon "pen-to-square" at bounding box center [253, 339] width 14 height 14
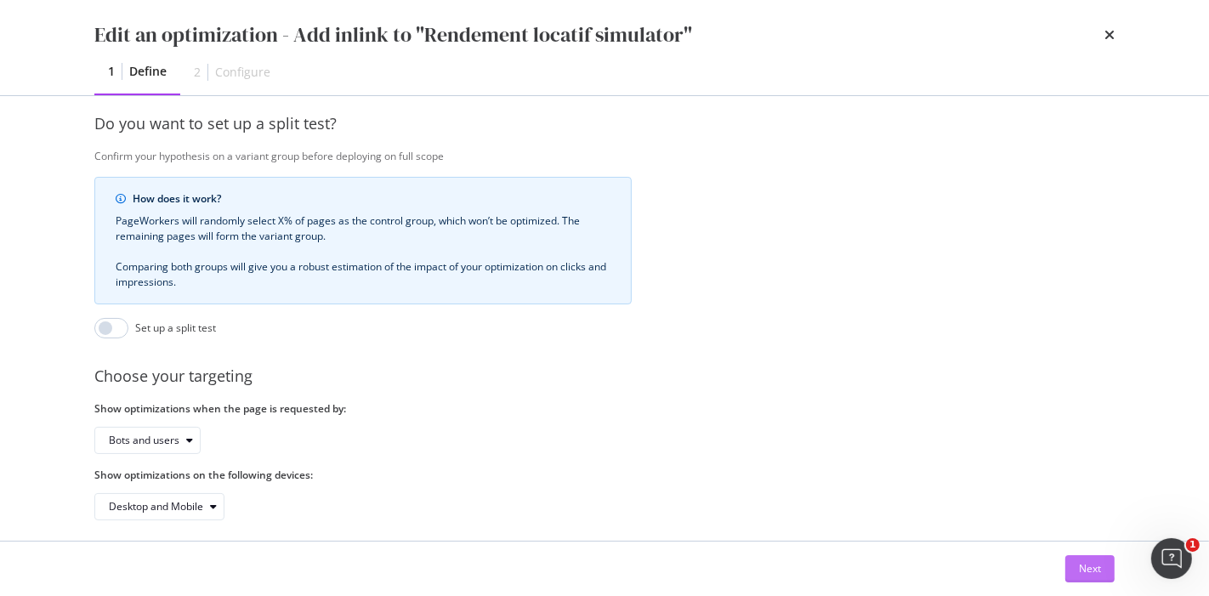
click at [1092, 562] on div "Next" at bounding box center [1090, 568] width 22 height 14
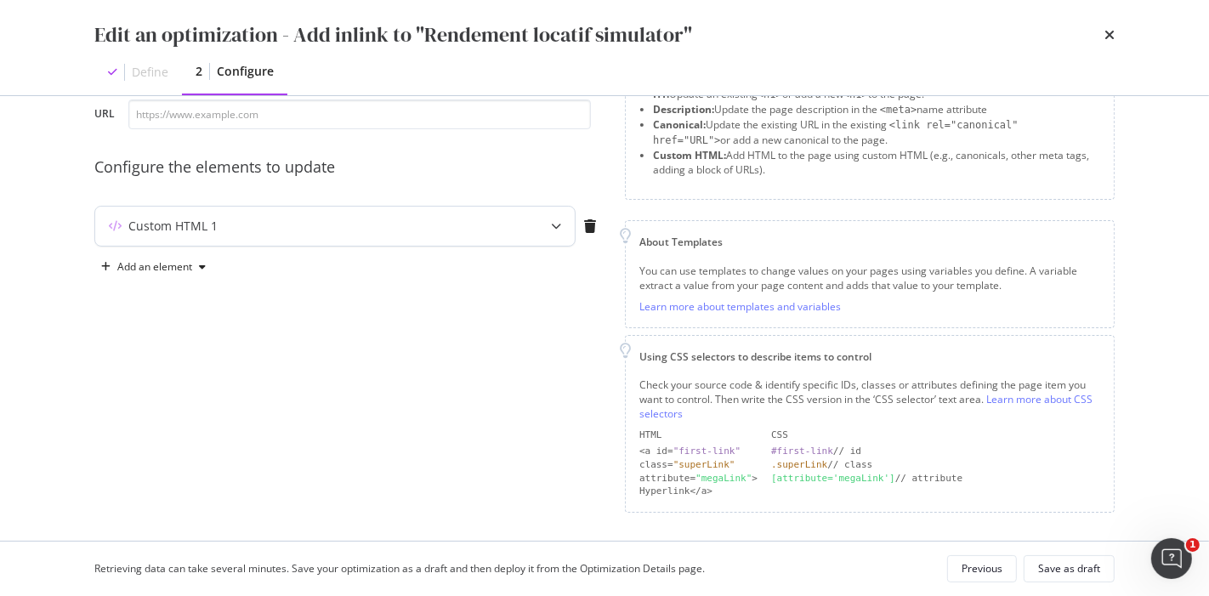
click at [278, 218] on div "Custom HTML 1" at bounding box center [301, 226] width 412 height 17
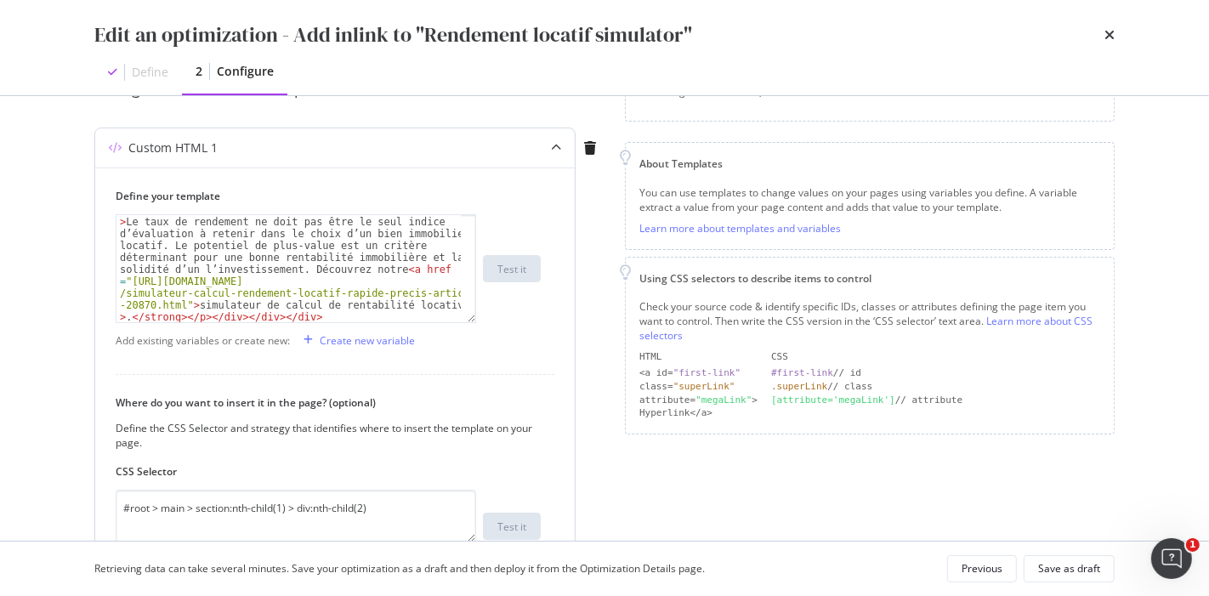
scroll to position [190, 0]
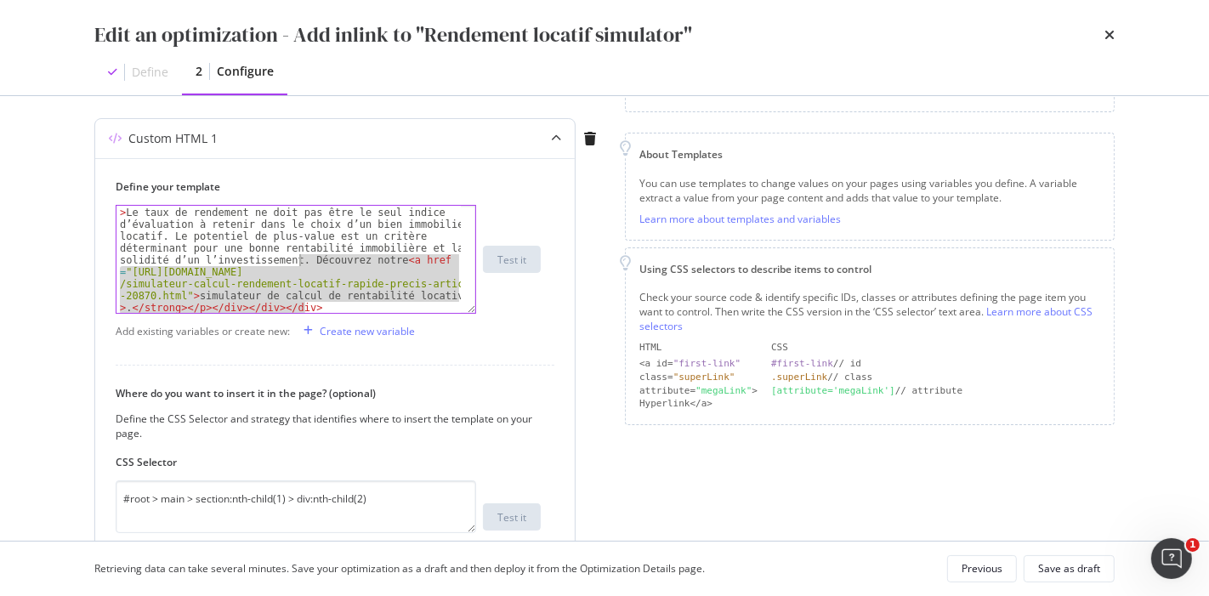
drag, startPoint x: 316, startPoint y: 307, endPoint x: 298, endPoint y: 257, distance: 53.2
click at [298, 257] on div "< div class = "sc-jnlKLf hmXmrL" > < a href = "/mettre-en-location /cherche-loc…" at bounding box center [289, 368] width 346 height 3226
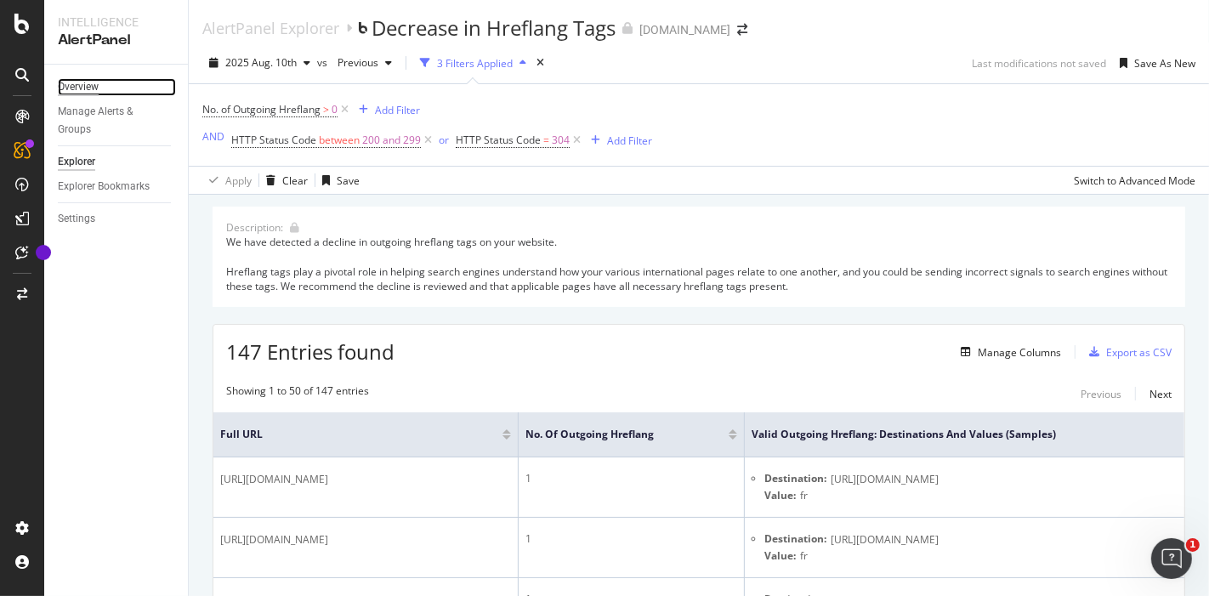
click at [89, 88] on div "Overview" at bounding box center [78, 87] width 41 height 18
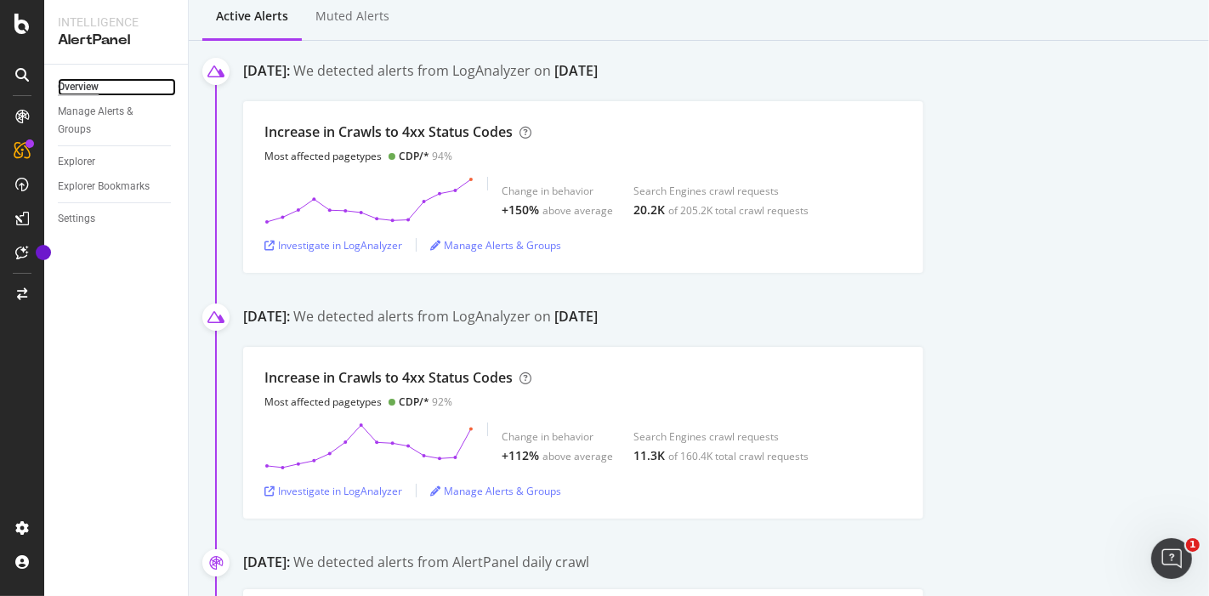
scroll to position [235, 0]
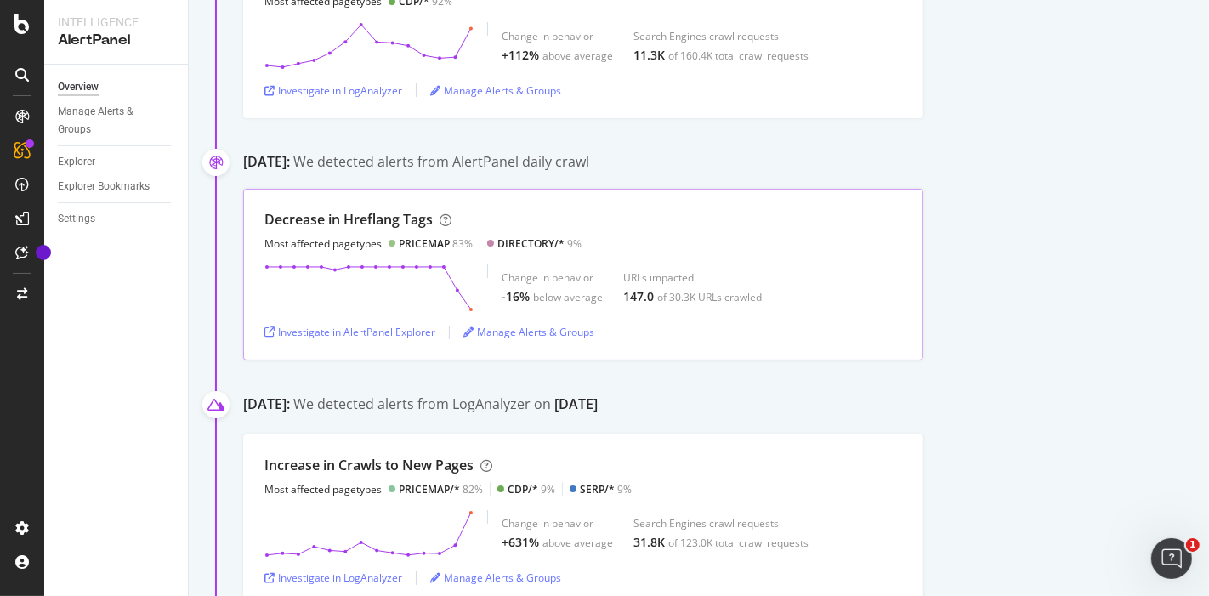
scroll to position [634, 0]
click at [395, 331] on div "Investigate in AlertPanel Explorer" at bounding box center [349, 333] width 171 height 14
